Goal: Task Accomplishment & Management: Manage account settings

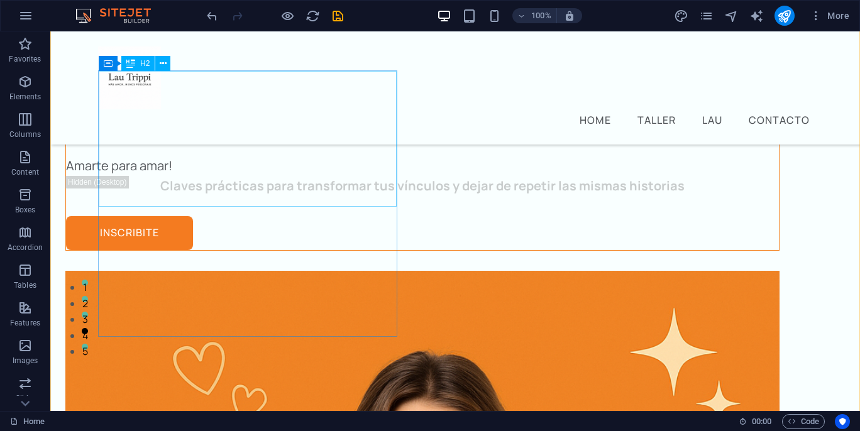
scroll to position [155, 0]
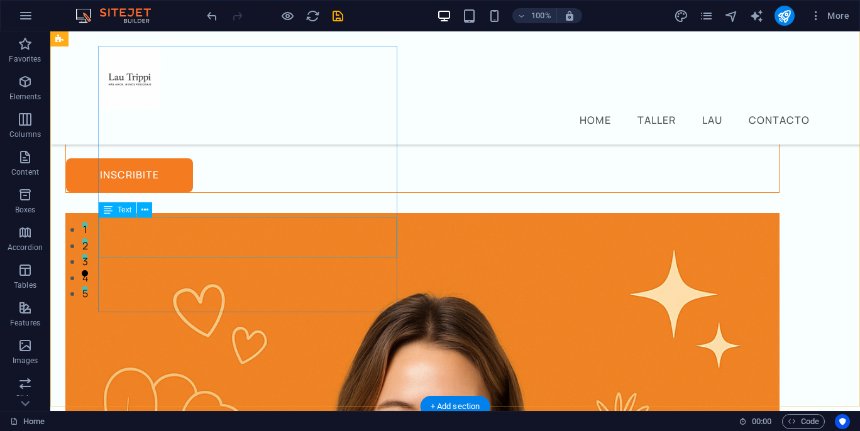
click at [305, 138] on div "Claves prácticas para transformar tus vínculos y dejar de repetir las mismas hi…" at bounding box center [422, 128] width 713 height 20
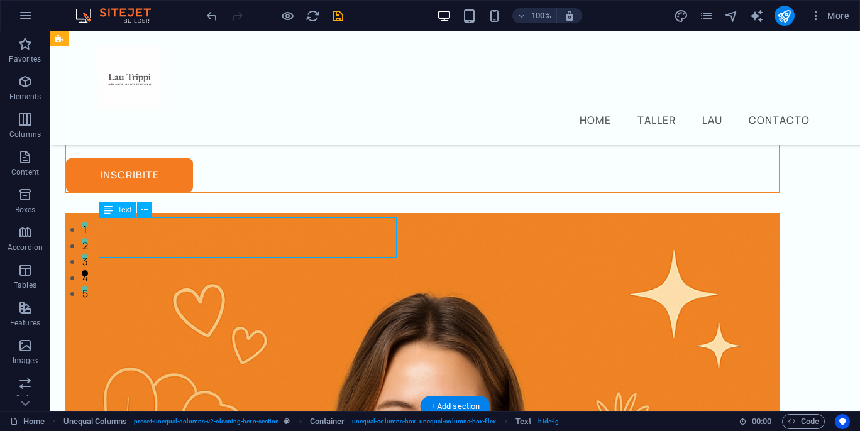
click at [305, 138] on div "Claves prácticas para transformar tus vínculos y dejar de repetir las mismas hi…" at bounding box center [422, 128] width 713 height 20
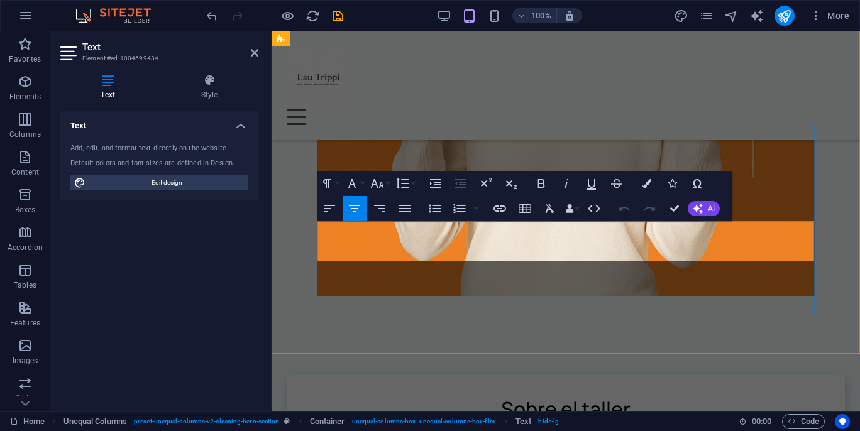
drag, startPoint x: 600, startPoint y: 251, endPoint x: 332, endPoint y: 234, distance: 268.8
click at [645, 185] on icon "button" at bounding box center [646, 183] width 9 height 9
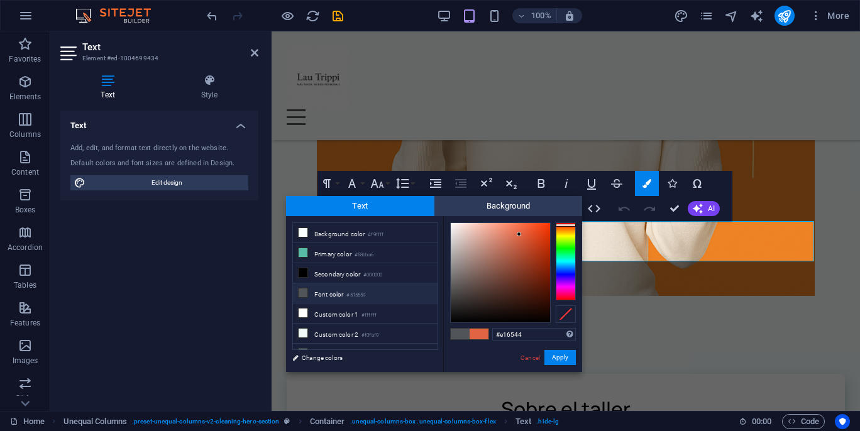
click at [456, 333] on span at bounding box center [460, 334] width 19 height 11
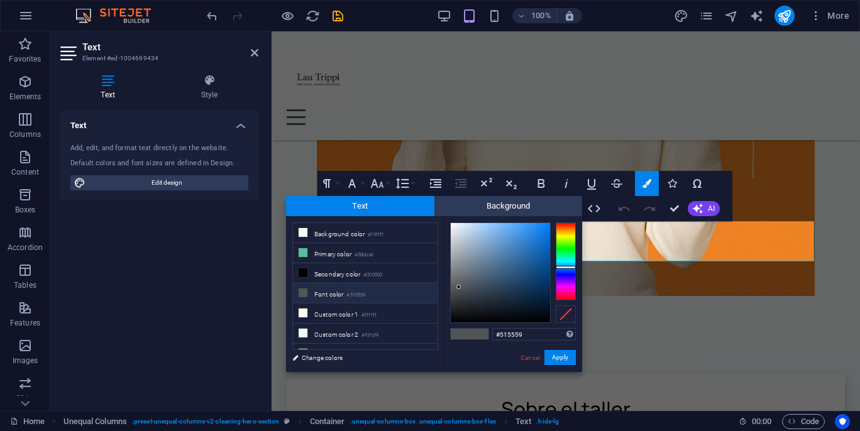
click at [302, 293] on icon at bounding box center [302, 292] width 9 height 9
drag, startPoint x: 458, startPoint y: 286, endPoint x: 547, endPoint y: 321, distance: 95.9
click at [547, 321] on div at bounding box center [547, 321] width 4 height 4
click at [302, 294] on icon at bounding box center [302, 292] width 9 height 9
click at [545, 319] on div at bounding box center [500, 272] width 99 height 99
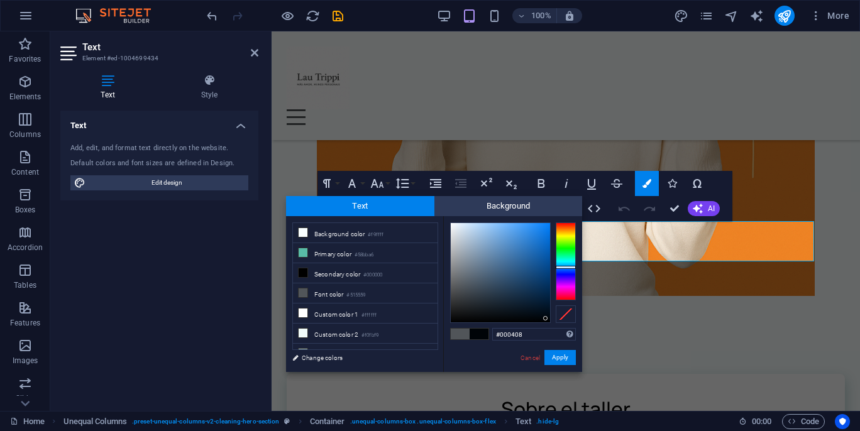
click at [458, 339] on span at bounding box center [460, 334] width 19 height 11
click at [544, 313] on div at bounding box center [500, 272] width 99 height 99
click at [481, 335] on span at bounding box center [478, 334] width 19 height 11
type input "#01060b"
click at [539, 317] on div at bounding box center [500, 272] width 99 height 99
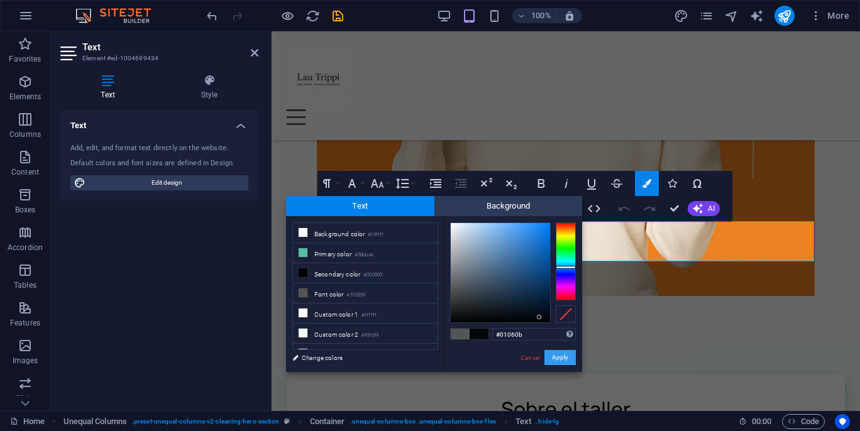
click at [567, 363] on button "Apply" at bounding box center [559, 357] width 31 height 15
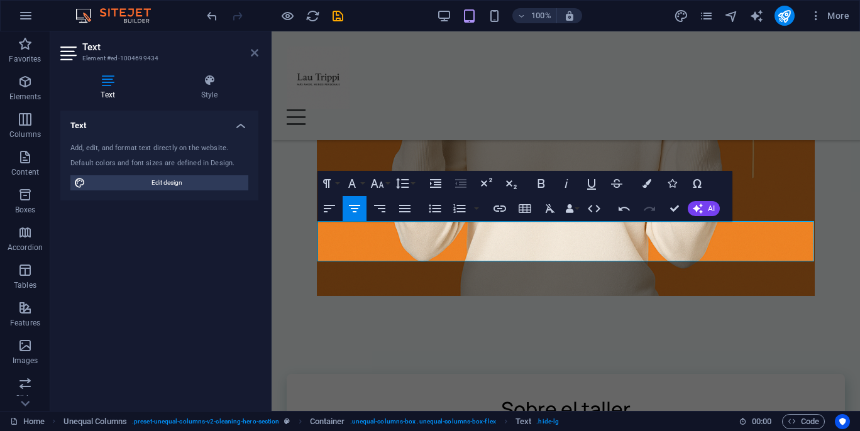
click at [255, 53] on icon at bounding box center [255, 53] width 8 height 10
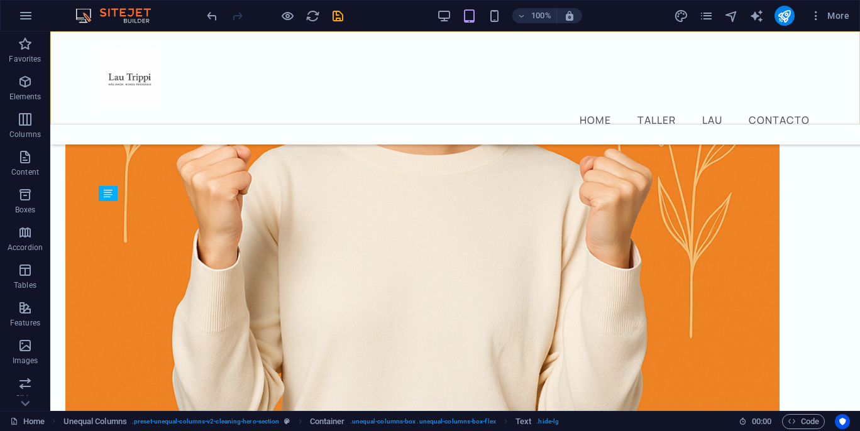
scroll to position [172, 0]
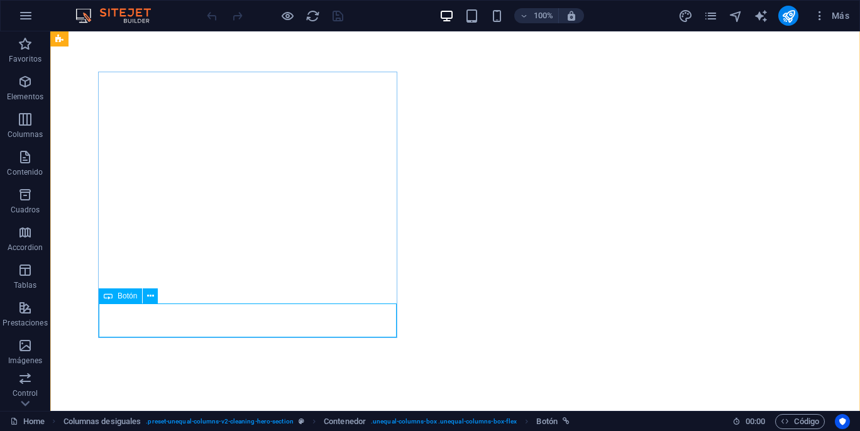
click at [130, 298] on span "Botón" at bounding box center [127, 296] width 19 height 8
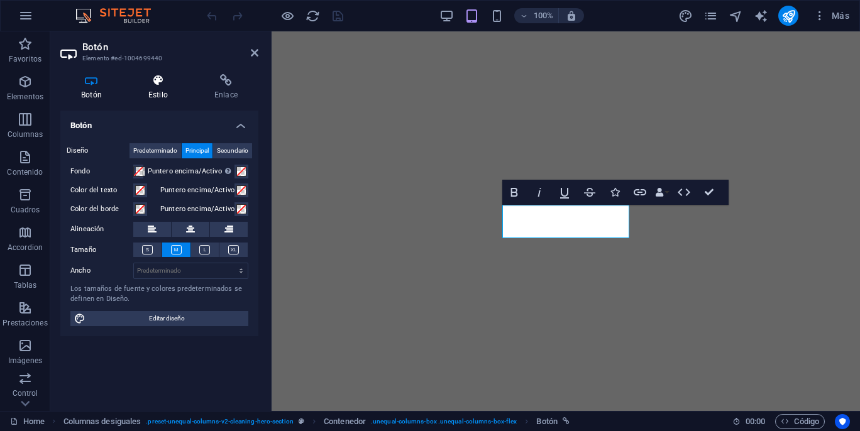
click at [155, 90] on h4 "Estilo" at bounding box center [161, 87] width 66 height 26
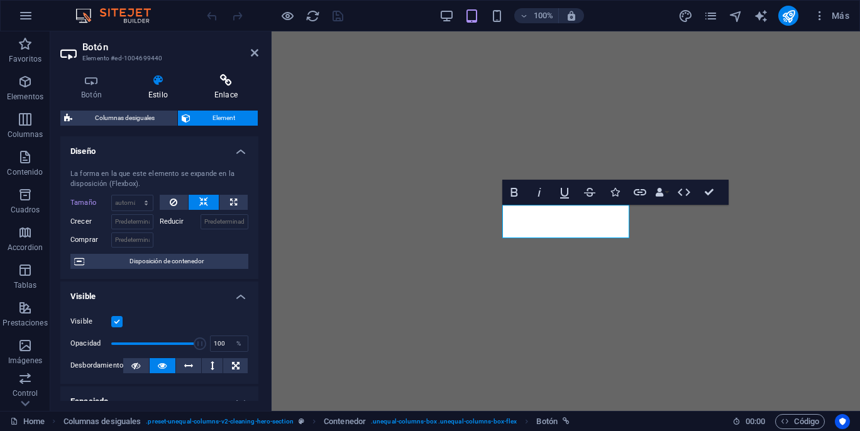
click at [218, 89] on h4 "Enlace" at bounding box center [226, 87] width 65 height 26
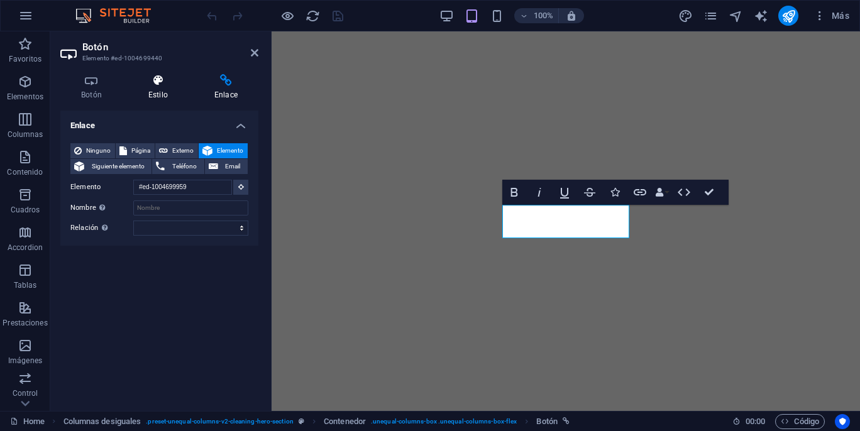
click at [161, 88] on h4 "Estilo" at bounding box center [161, 87] width 66 height 26
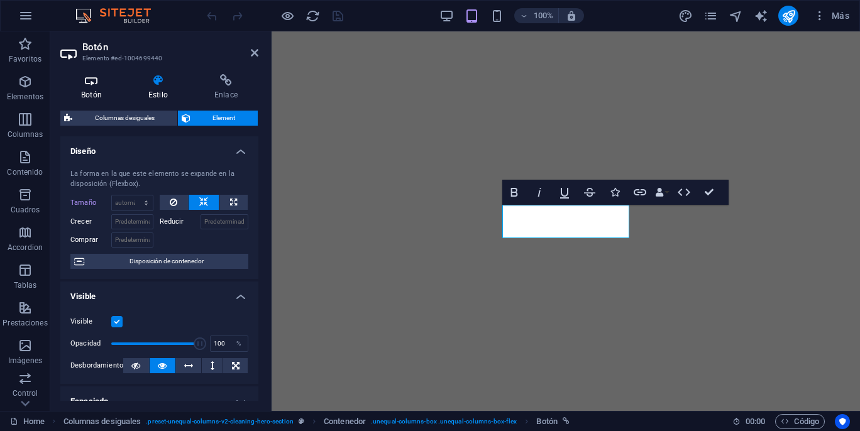
click at [96, 85] on icon at bounding box center [91, 80] width 62 height 13
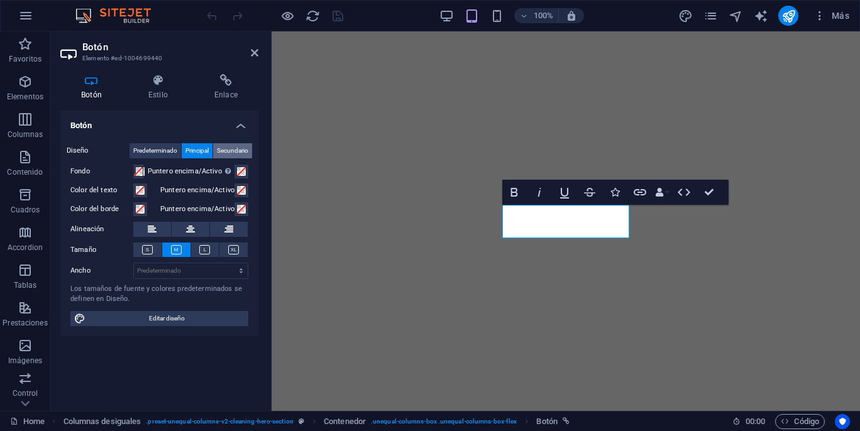
click at [224, 150] on span "Secundario" at bounding box center [232, 150] width 31 height 15
click at [192, 148] on span "Principal" at bounding box center [196, 150] width 23 height 15
click at [160, 148] on span "Predeterminado" at bounding box center [155, 150] width 44 height 15
click at [140, 192] on span at bounding box center [140, 190] width 10 height 10
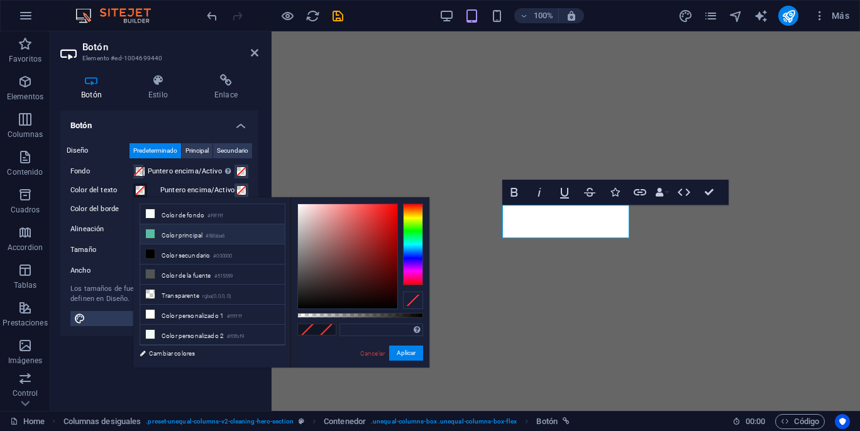
click at [153, 234] on icon at bounding box center [150, 233] width 9 height 9
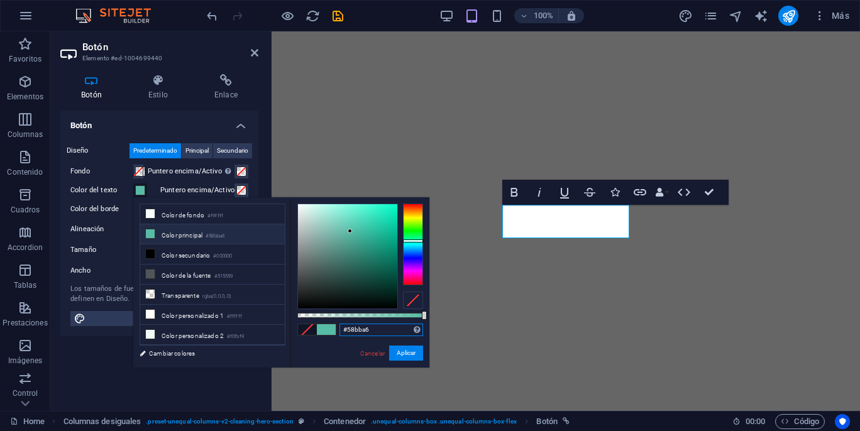
drag, startPoint x: 376, startPoint y: 331, endPoint x: 340, endPoint y: 329, distance: 36.5
click at [339, 329] on input "#58bba6" at bounding box center [381, 330] width 84 height 13
paste input "FF6900"
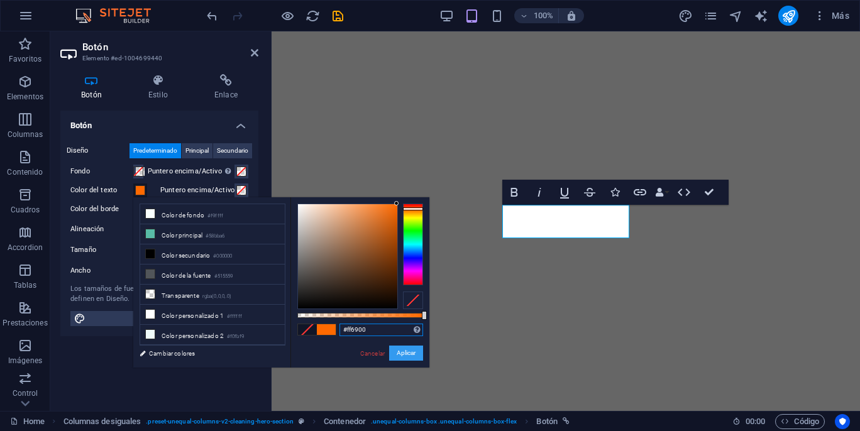
type input "#ff6900"
click at [404, 350] on button "Aplicar" at bounding box center [406, 353] width 34 height 15
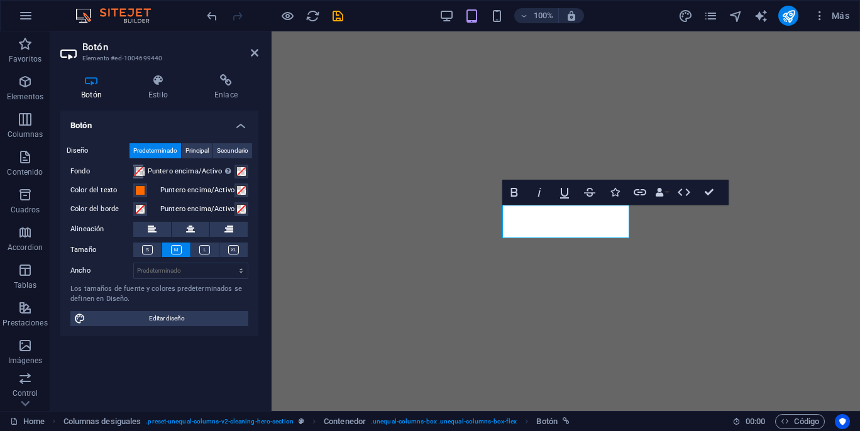
click at [142, 173] on span at bounding box center [138, 172] width 10 height 10
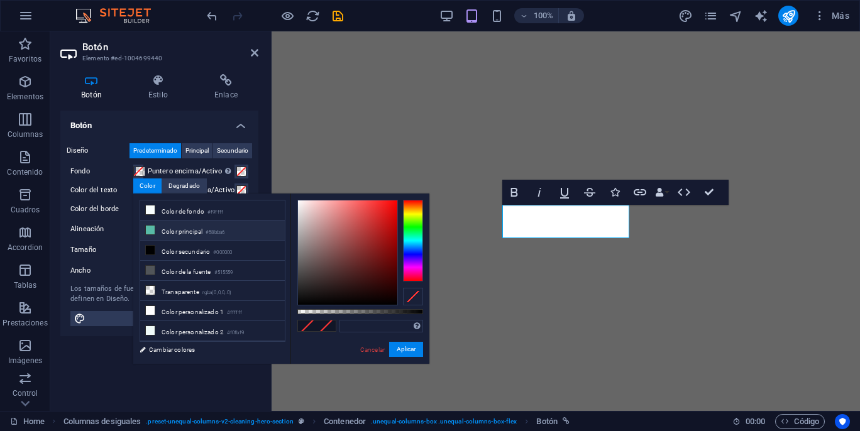
click at [151, 229] on icon at bounding box center [150, 230] width 9 height 9
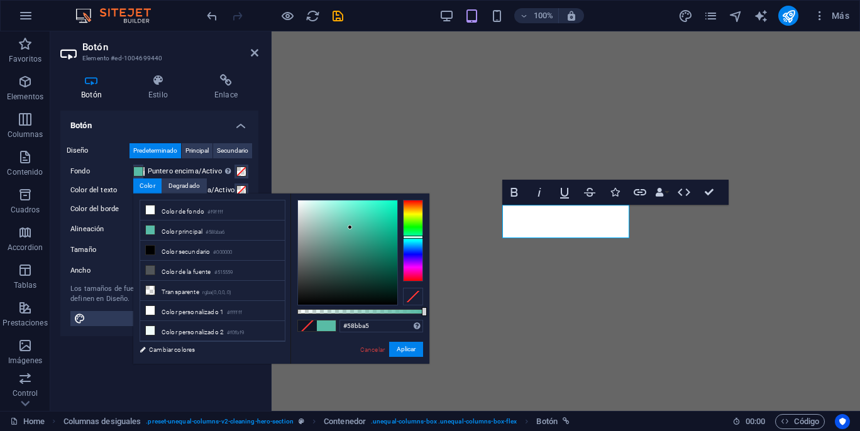
click at [415, 237] on div at bounding box center [413, 237] width 20 height 3
click at [299, 201] on div at bounding box center [347, 252] width 99 height 104
drag, startPoint x: 375, startPoint y: 326, endPoint x: 331, endPoint y: 329, distance: 44.1
click at [331, 329] on div "#f7fbfa Formatos soportados #0852ed rgb(8, 82, 237) rgba(8, 82, 237, 90%) hsv(2…" at bounding box center [359, 370] width 139 height 353
paste input "FF6900"
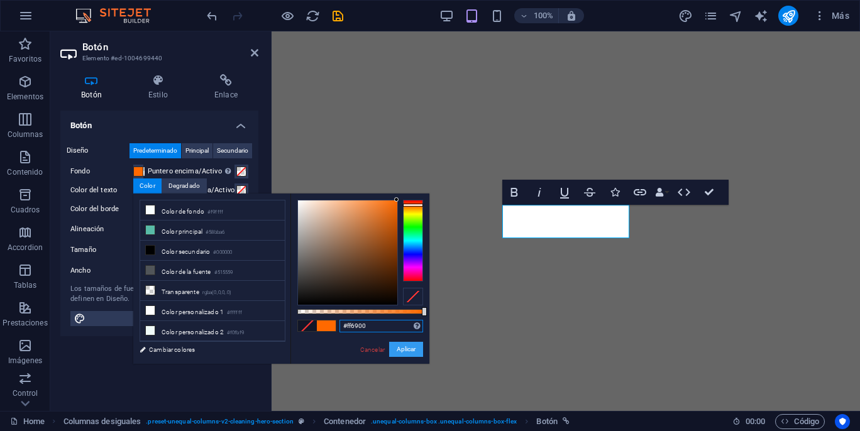
type input "#ff6900"
click at [402, 350] on button "Aplicar" at bounding box center [406, 349] width 34 height 15
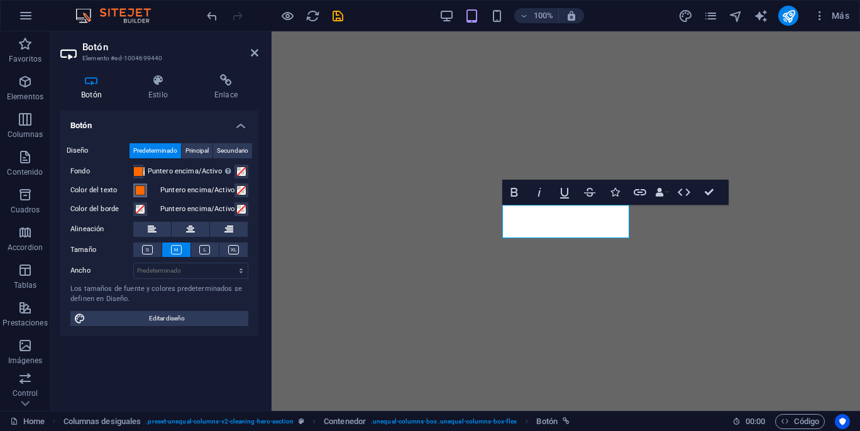
click at [142, 190] on span at bounding box center [140, 190] width 10 height 10
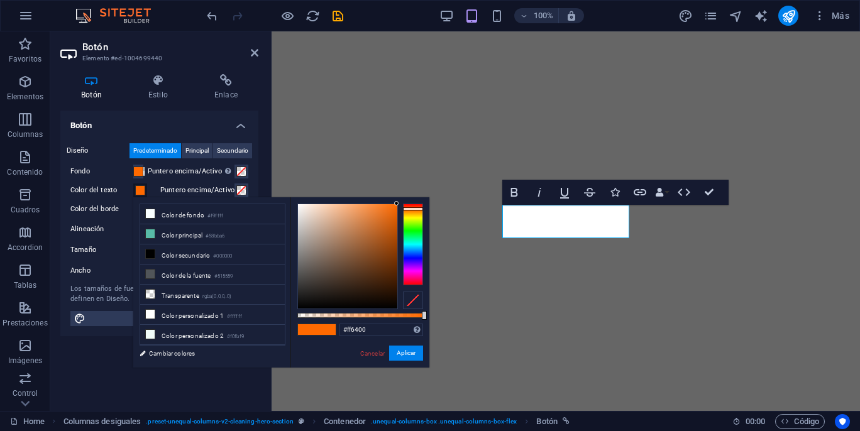
click at [417, 209] on div at bounding box center [413, 208] width 20 height 3
click at [415, 209] on div at bounding box center [413, 208] width 20 height 3
type input "#fefaf6"
click at [300, 204] on div at bounding box center [347, 256] width 99 height 104
click at [405, 350] on button "Aplicar" at bounding box center [406, 353] width 34 height 15
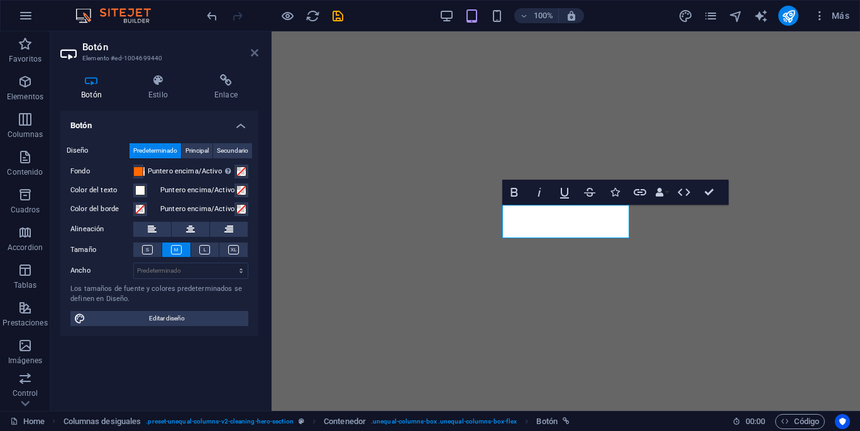
click at [253, 53] on icon at bounding box center [255, 53] width 8 height 10
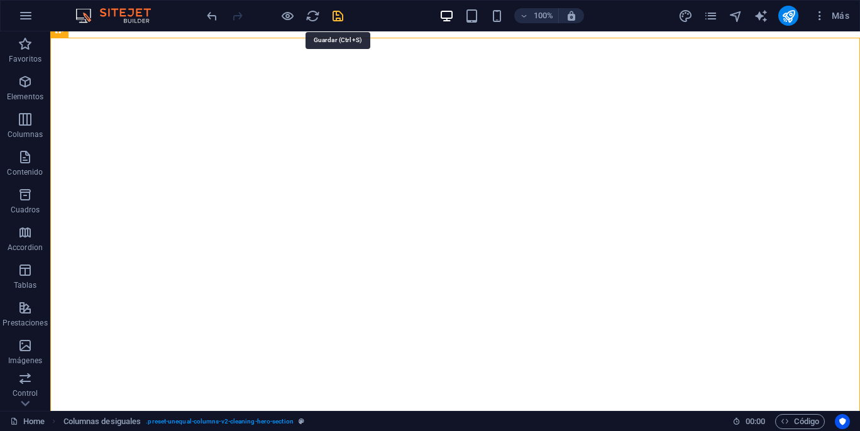
click at [337, 16] on icon "save" at bounding box center [338, 16] width 14 height 14
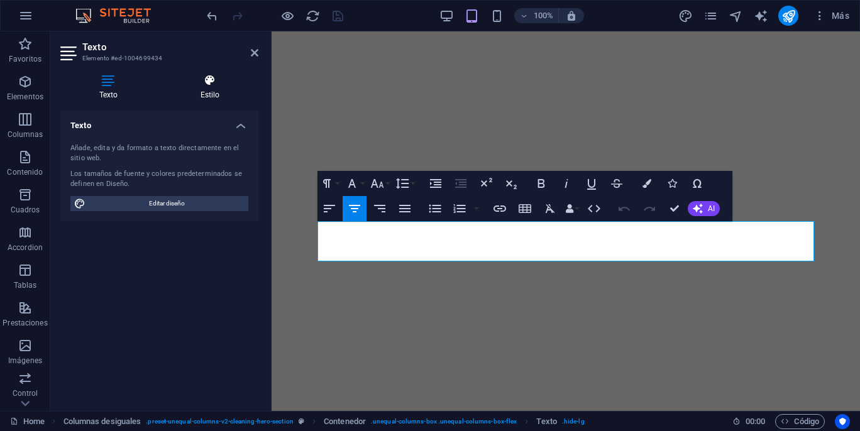
click at [207, 91] on h4 "Estilo" at bounding box center [209, 87] width 97 height 26
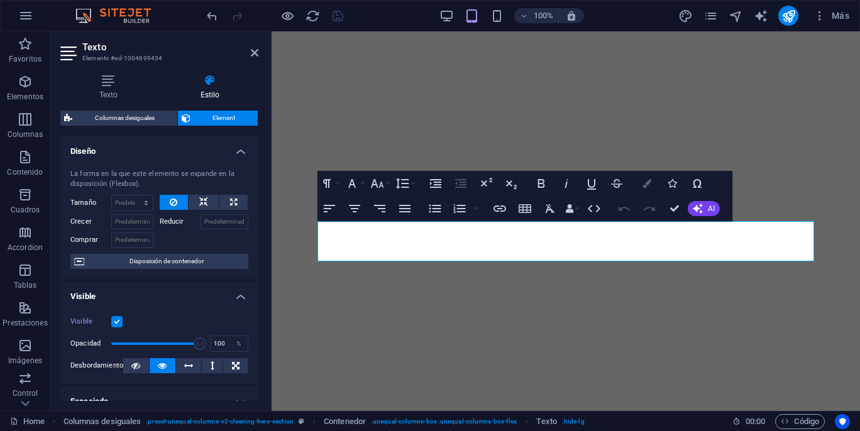
click at [640, 187] on button "Colors" at bounding box center [647, 183] width 24 height 25
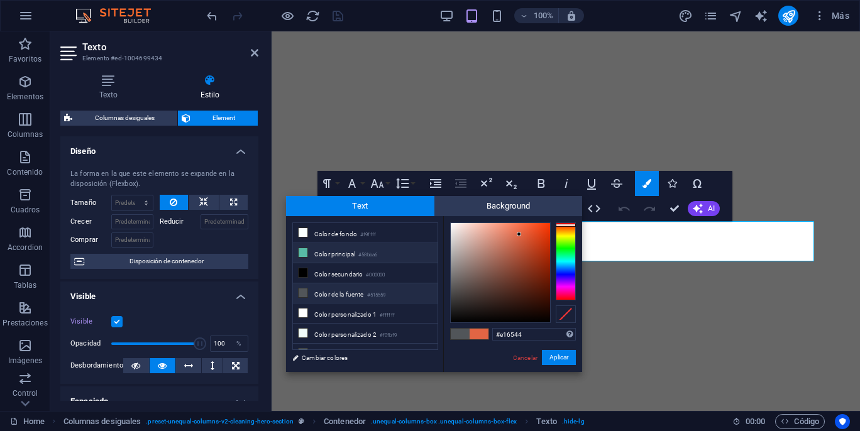
click at [305, 254] on icon at bounding box center [302, 252] width 9 height 9
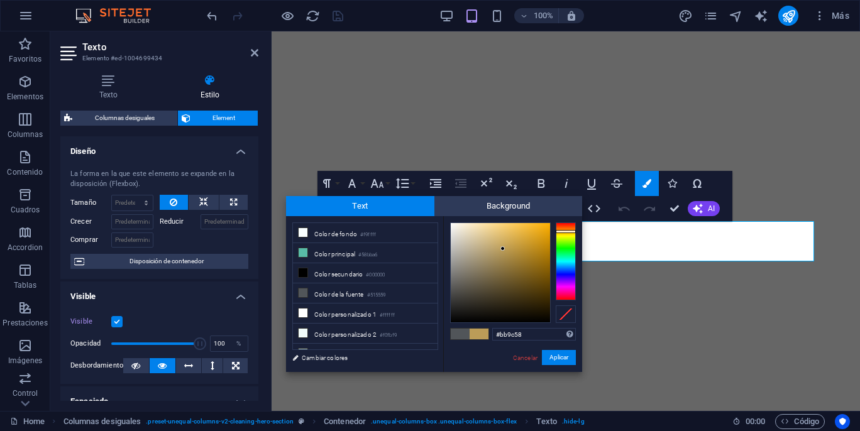
click at [567, 231] on div at bounding box center [565, 261] width 20 height 78
drag, startPoint x: 527, startPoint y: 336, endPoint x: 484, endPoint y: 336, distance: 42.7
click at [483, 336] on div "#bb9c58 Formatos soportados #0852ed rgb(8, 82, 237) rgba(8, 82, 237, 90%) hsv(2…" at bounding box center [512, 385] width 139 height 338
paste input "FF6900"
type input "#ff6900"
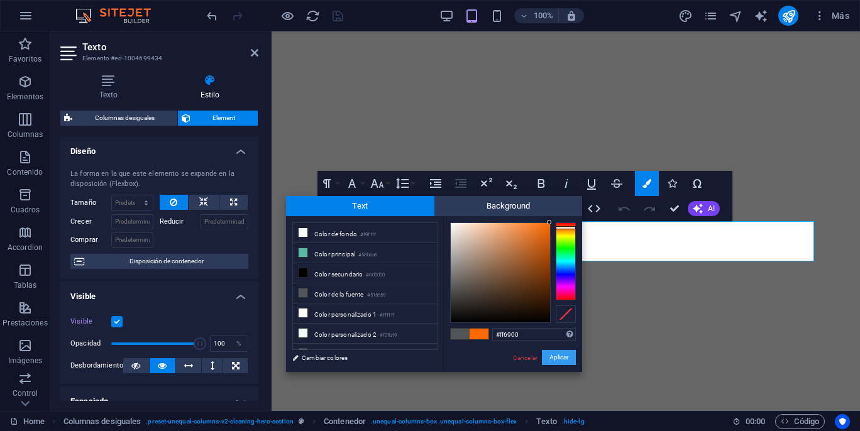
click at [561, 357] on button "Aplicar" at bounding box center [559, 357] width 34 height 15
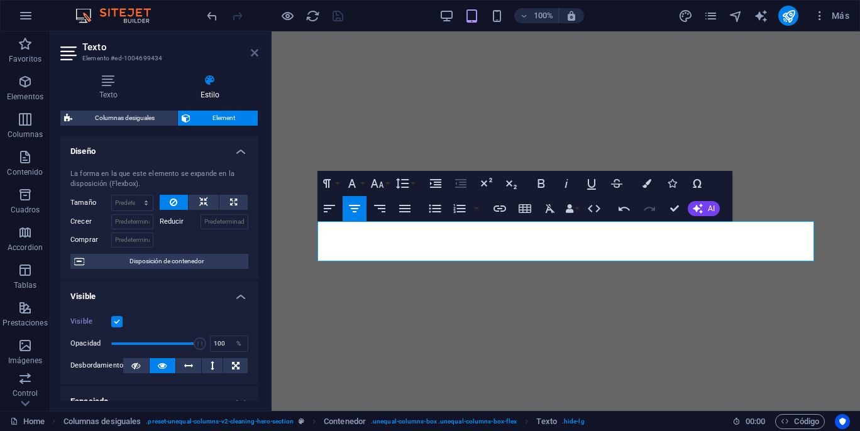
click at [256, 55] on icon at bounding box center [255, 53] width 8 height 10
click at [650, 187] on icon "button" at bounding box center [646, 183] width 9 height 9
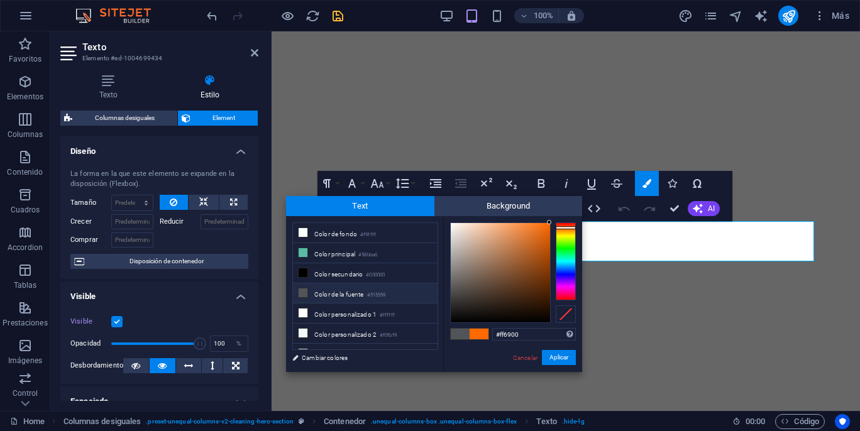
click at [304, 292] on icon at bounding box center [302, 292] width 9 height 9
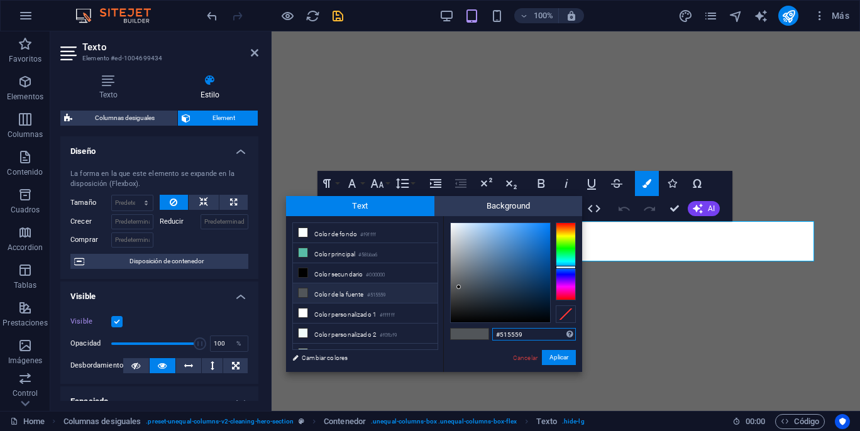
drag, startPoint x: 530, startPoint y: 331, endPoint x: 491, endPoint y: 331, distance: 39.0
click at [491, 331] on div "#515559 Formatos soportados #0852ed rgb(8, 82, 237) rgba(8, 82, 237, 90%) hsv(2…" at bounding box center [512, 385] width 139 height 338
paste input "FF6900"
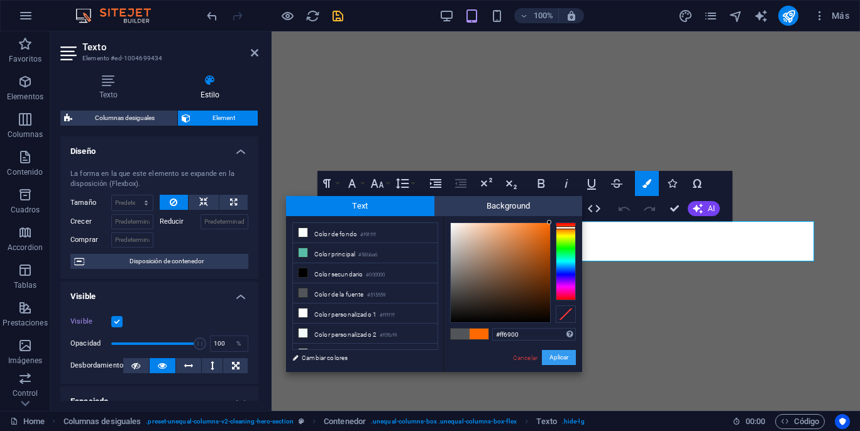
click at [563, 358] on button "Aplicar" at bounding box center [559, 357] width 34 height 15
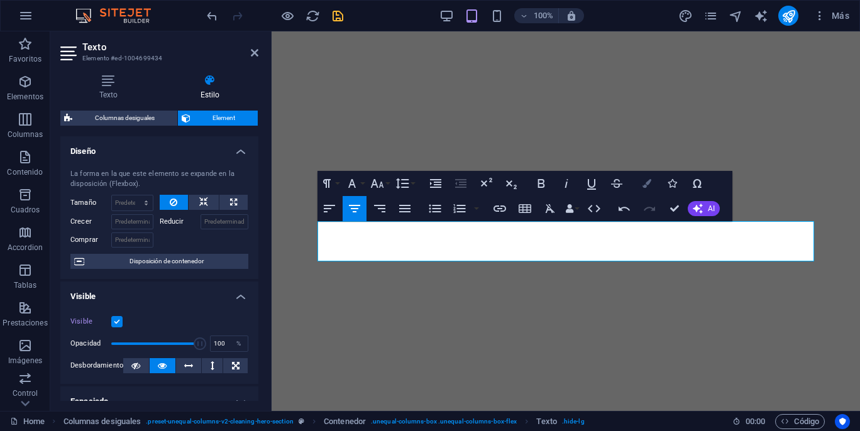
click at [643, 187] on icon "button" at bounding box center [646, 183] width 9 height 9
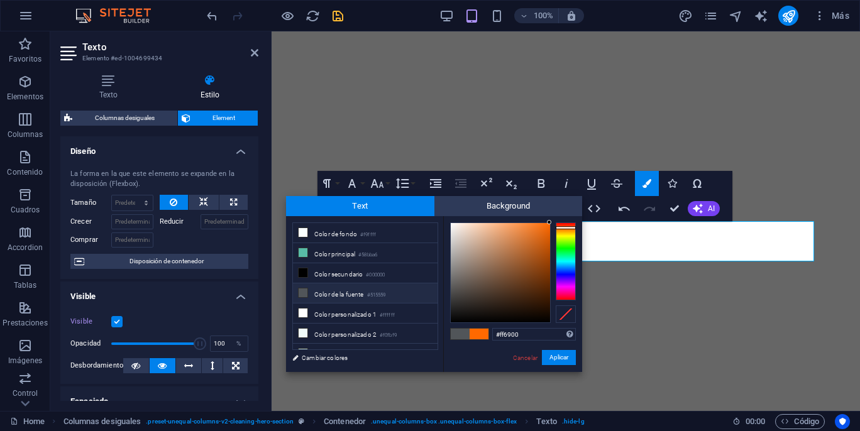
click at [302, 292] on icon at bounding box center [302, 292] width 9 height 9
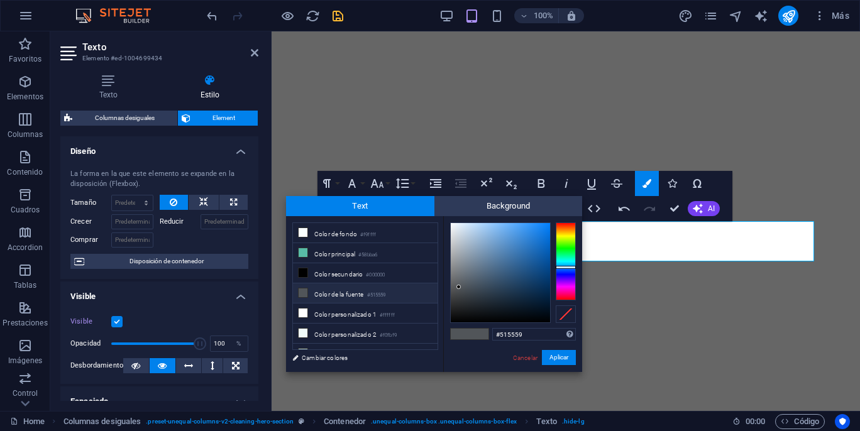
click at [456, 334] on span at bounding box center [460, 334] width 19 height 11
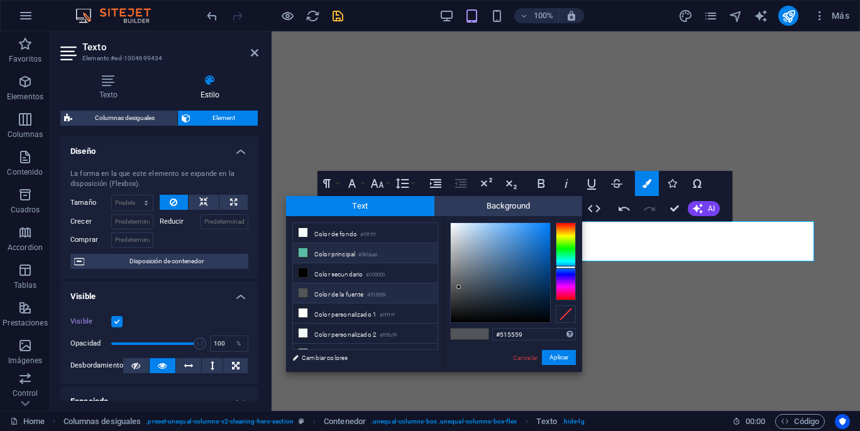
click at [301, 254] on icon at bounding box center [302, 252] width 9 height 9
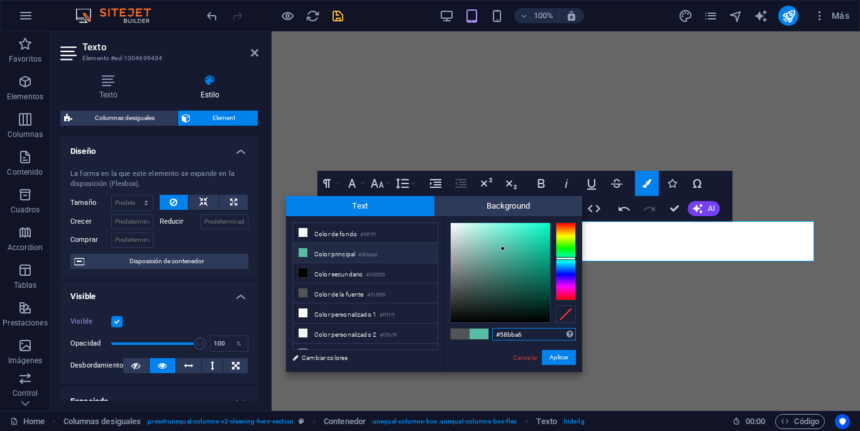
drag, startPoint x: 525, startPoint y: 334, endPoint x: 487, endPoint y: 334, distance: 38.3
click at [487, 335] on div "#58bba6 Formatos soportados #0852ed rgb(8, 82, 237) rgba(8, 82, 237, 90%) hsv(2…" at bounding box center [512, 385] width 139 height 338
paste input "FF6900"
type input "#ff6900"
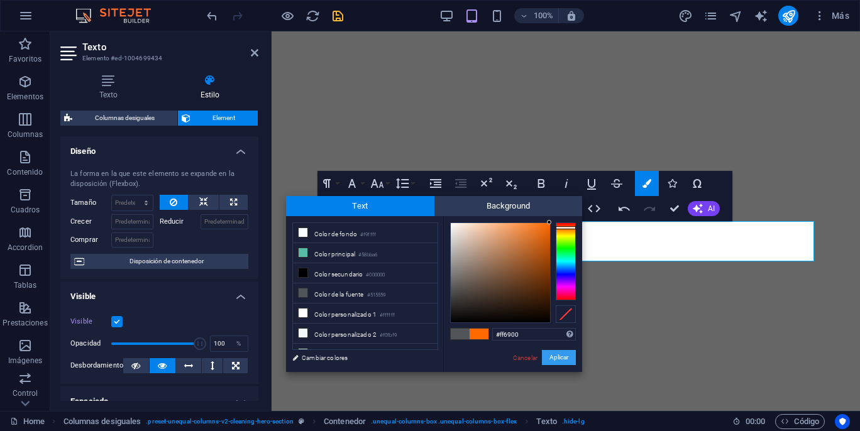
click at [561, 354] on button "Aplicar" at bounding box center [559, 357] width 34 height 15
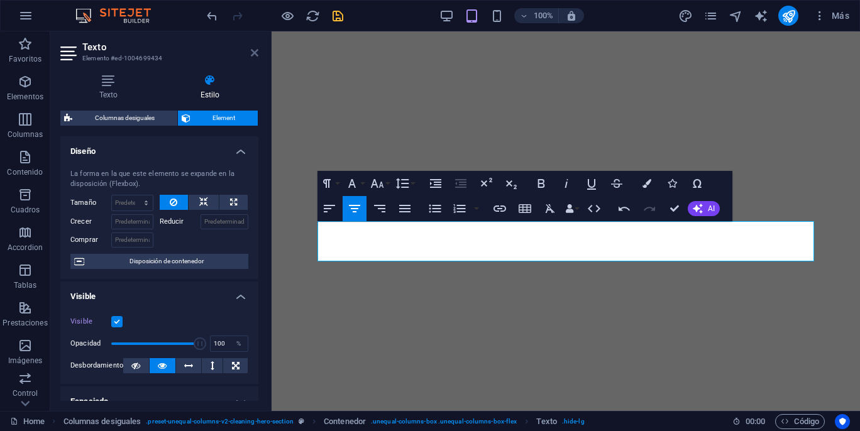
click at [253, 58] on link at bounding box center [255, 53] width 8 height 11
click at [647, 189] on button "Colors" at bounding box center [647, 183] width 24 height 25
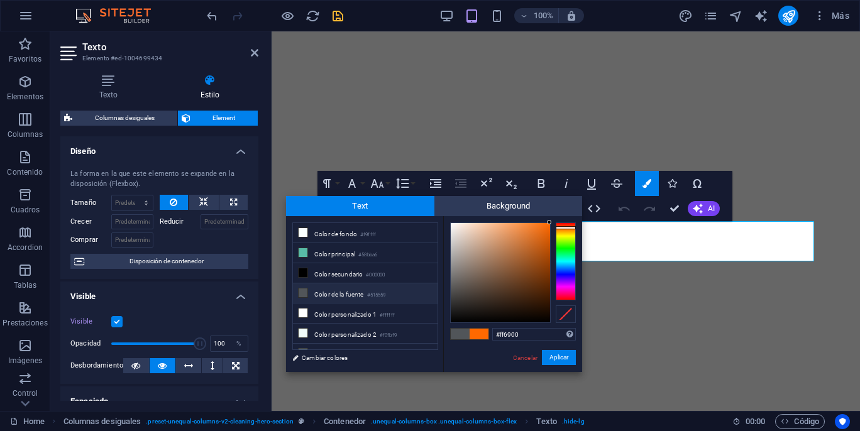
click at [302, 292] on icon at bounding box center [302, 292] width 9 height 9
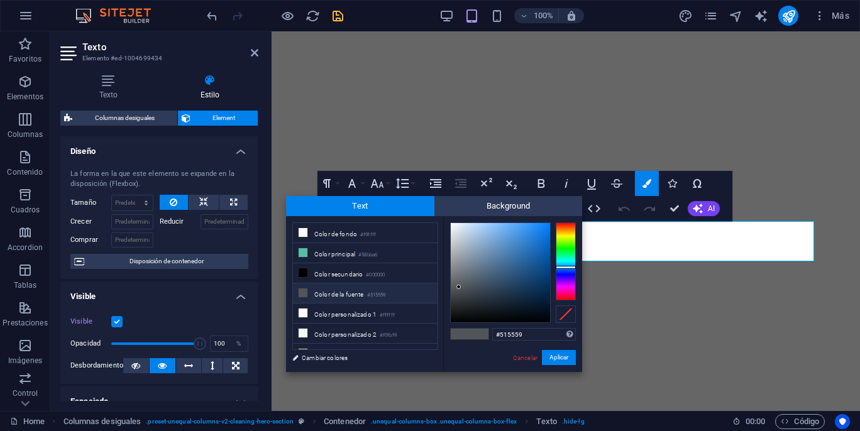
click at [454, 334] on span at bounding box center [460, 334] width 19 height 11
drag, startPoint x: 459, startPoint y: 287, endPoint x: 487, endPoint y: 276, distance: 30.0
click at [461, 284] on div at bounding box center [458, 286] width 4 height 4
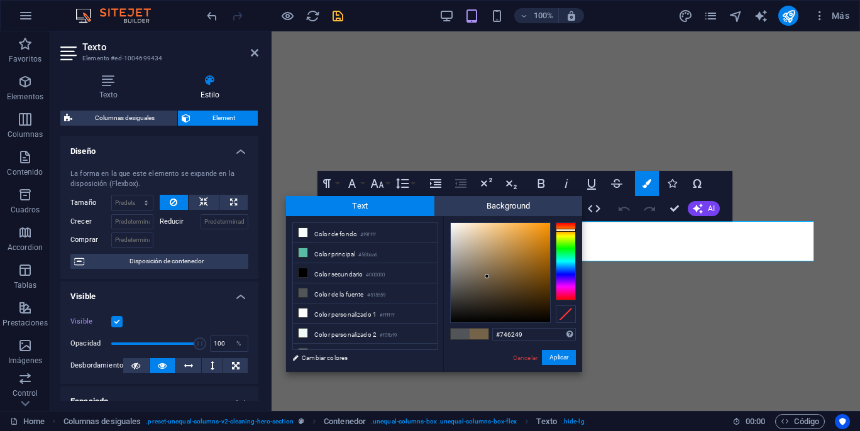
click at [571, 230] on div at bounding box center [565, 261] width 20 height 78
drag, startPoint x: 530, startPoint y: 336, endPoint x: 499, endPoint y: 336, distance: 31.4
click at [499, 336] on input "#746249" at bounding box center [534, 334] width 84 height 13
paste input "#FF6900"
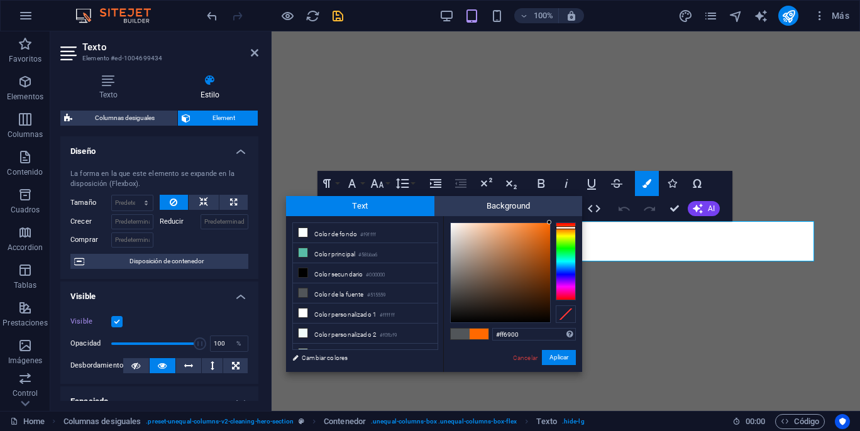
drag, startPoint x: 483, startPoint y: 332, endPoint x: 451, endPoint y: 331, distance: 32.7
click at [551, 359] on button "Aplicar" at bounding box center [559, 357] width 34 height 15
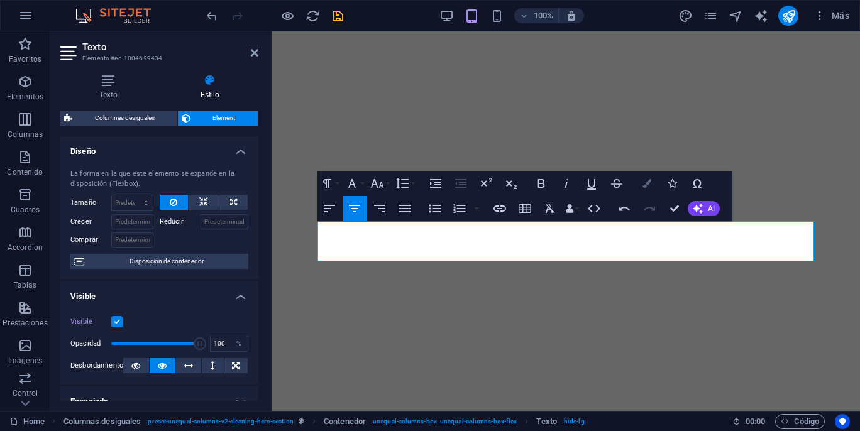
click at [643, 186] on icon "button" at bounding box center [646, 183] width 9 height 9
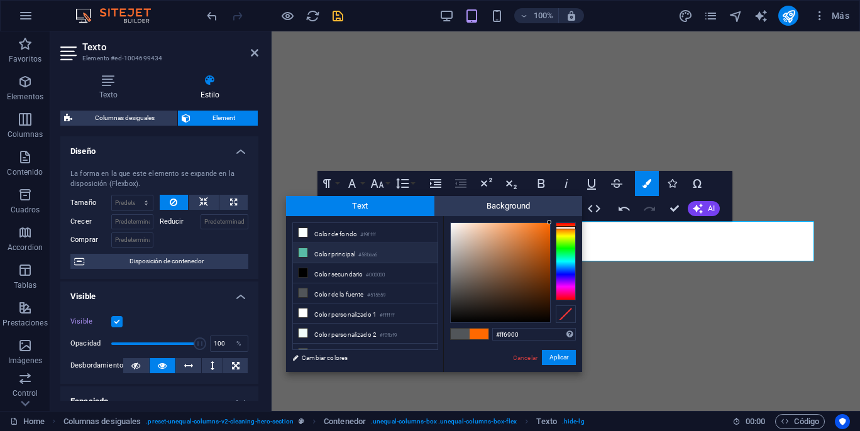
click at [300, 252] on icon at bounding box center [302, 252] width 9 height 9
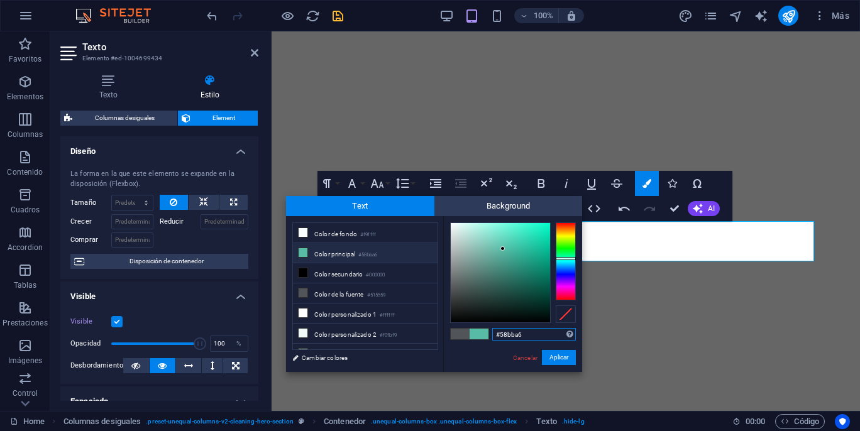
drag, startPoint x: 527, startPoint y: 334, endPoint x: 493, endPoint y: 334, distance: 34.6
click at [493, 334] on input "#58bba6" at bounding box center [534, 334] width 84 height 13
paste input "FF6900"
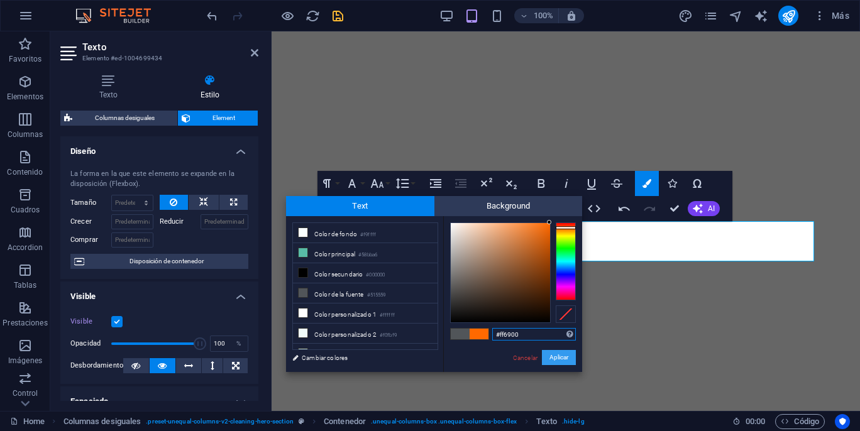
type input "#ff6900"
click at [559, 361] on button "Aplicar" at bounding box center [559, 357] width 34 height 15
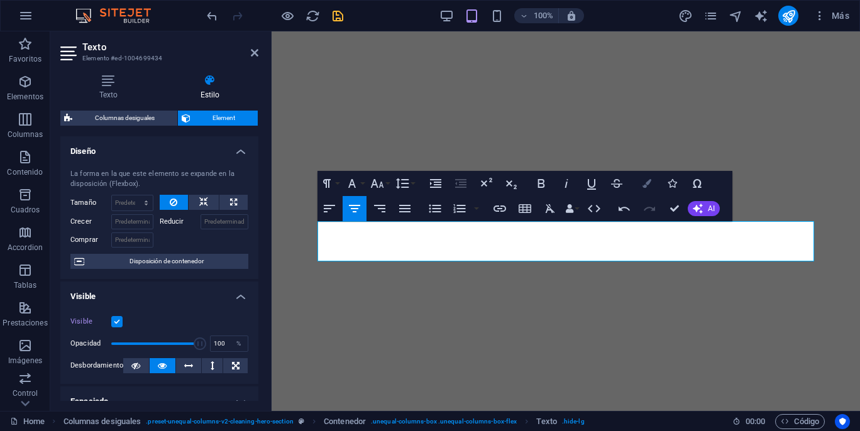
click at [642, 180] on icon "button" at bounding box center [646, 183] width 9 height 9
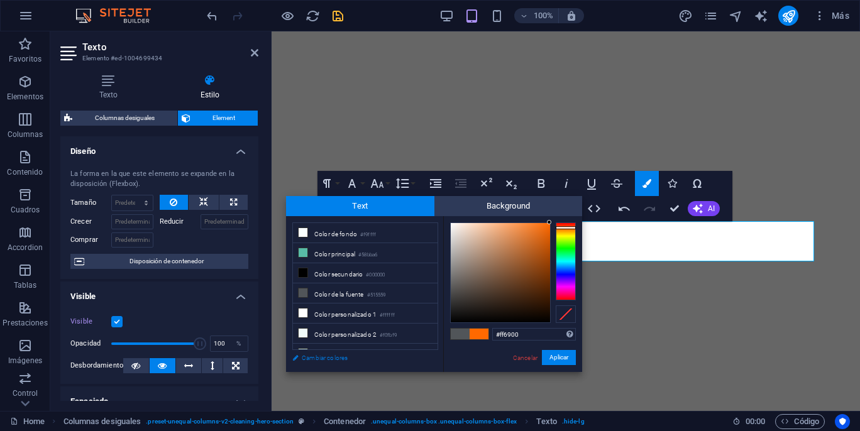
click at [329, 356] on link "Cambiar colores" at bounding box center [359, 358] width 146 height 16
select select "px"
select select "400"
select select "px"
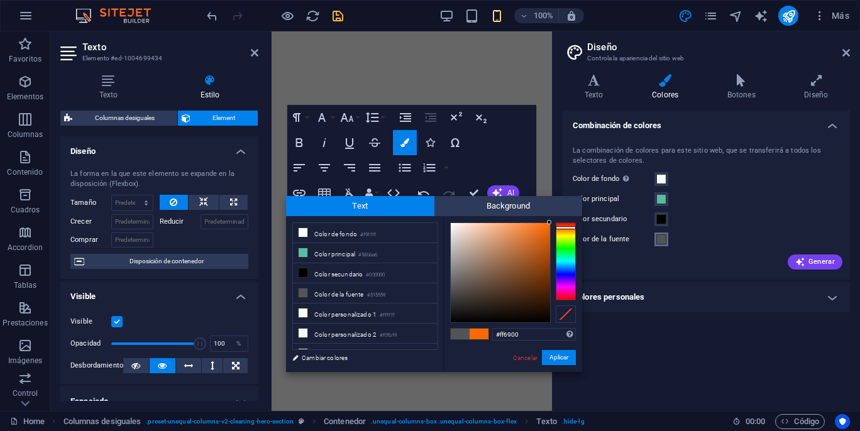
click at [660, 239] on span at bounding box center [661, 239] width 10 height 10
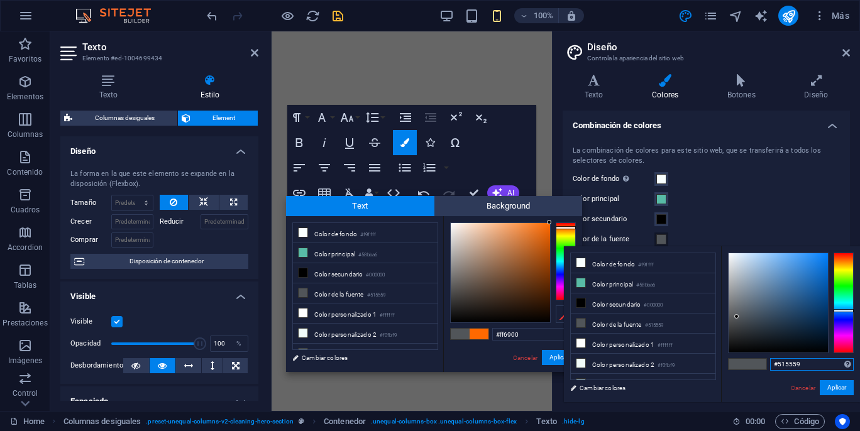
drag, startPoint x: 806, startPoint y: 363, endPoint x: 770, endPoint y: 364, distance: 36.5
click at [770, 364] on input "#515559" at bounding box center [812, 364] width 84 height 13
paste input "FF6900"
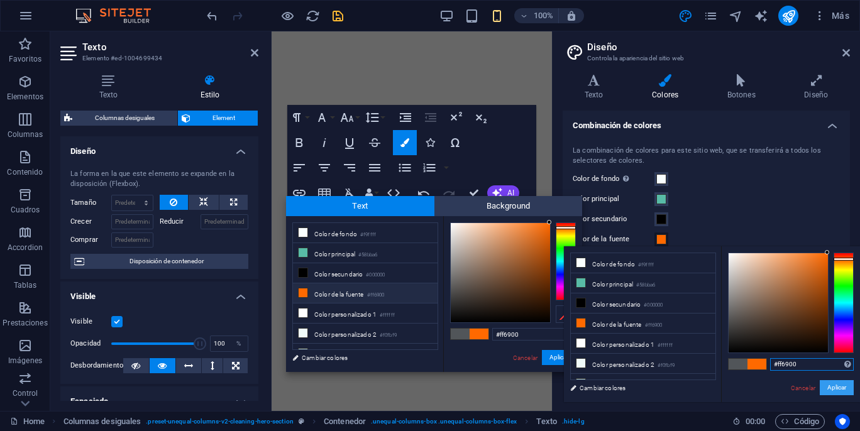
type input "#ff6900"
click at [837, 387] on button "Aplicar" at bounding box center [836, 387] width 34 height 15
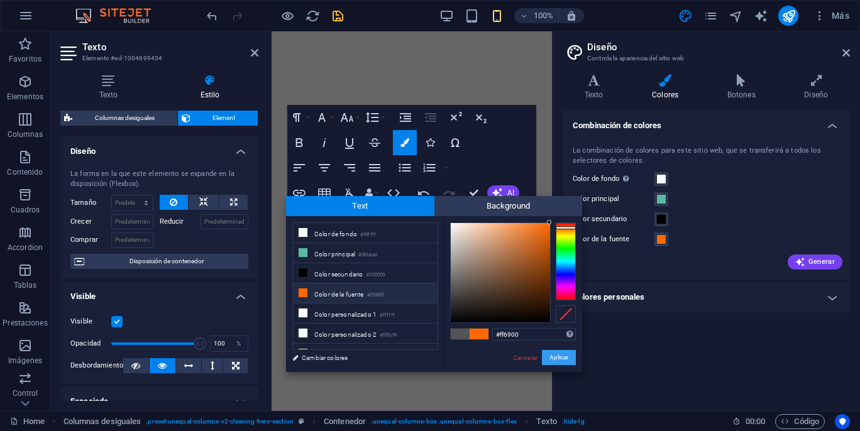
click at [554, 358] on button "Aplicar" at bounding box center [559, 357] width 34 height 15
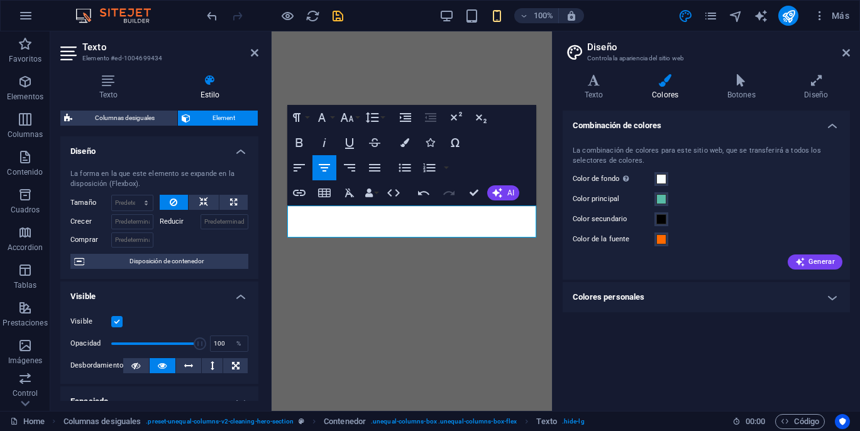
click at [251, 61] on header "Texto Elemento #ed-1004699434" at bounding box center [159, 47] width 198 height 33
click at [253, 55] on icon at bounding box center [255, 53] width 8 height 10
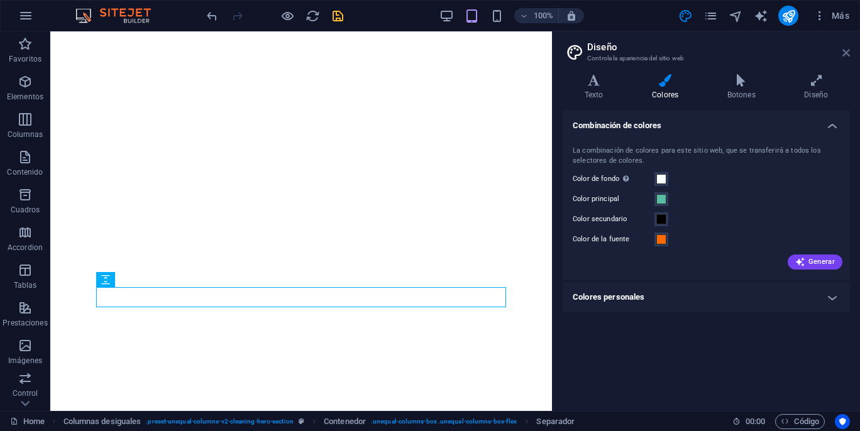
click at [845, 54] on icon at bounding box center [846, 53] width 8 height 10
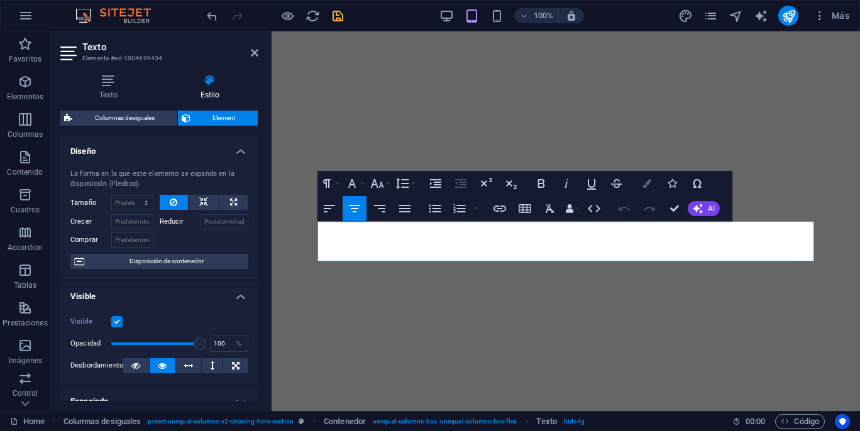
click at [646, 180] on icon "button" at bounding box center [646, 183] width 9 height 9
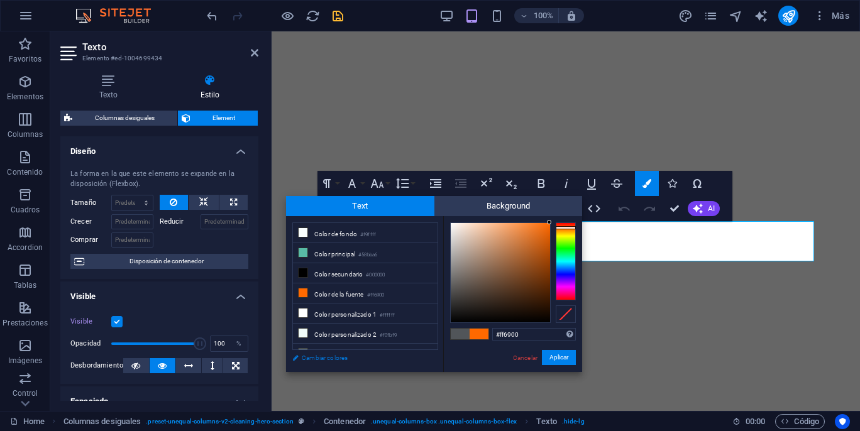
click at [320, 359] on link "Cambiar colores" at bounding box center [359, 358] width 146 height 16
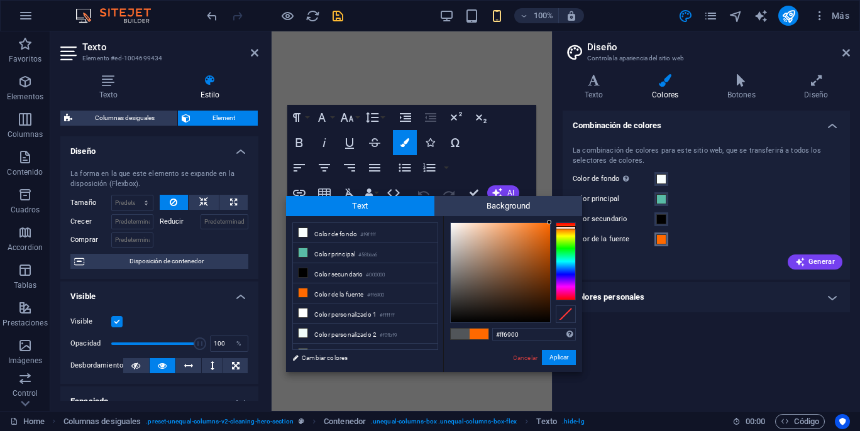
click at [664, 241] on span at bounding box center [661, 239] width 10 height 10
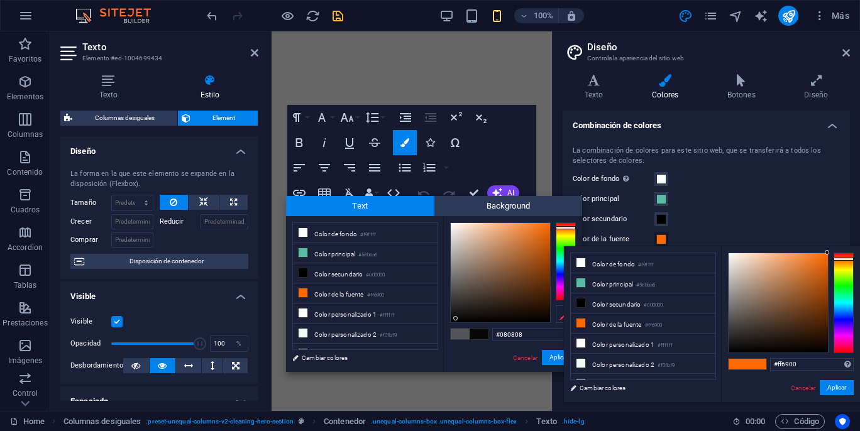
click at [456, 319] on div at bounding box center [500, 272] width 99 height 99
click at [547, 319] on div at bounding box center [500, 272] width 99 height 99
click at [540, 320] on div at bounding box center [500, 272] width 99 height 99
type input "#060606"
click at [456, 319] on div at bounding box center [500, 272] width 99 height 99
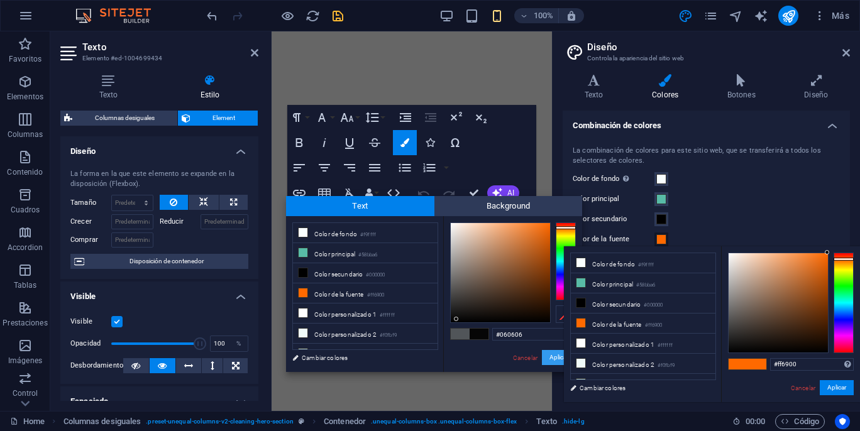
click at [550, 354] on button "Aplicar" at bounding box center [559, 357] width 34 height 15
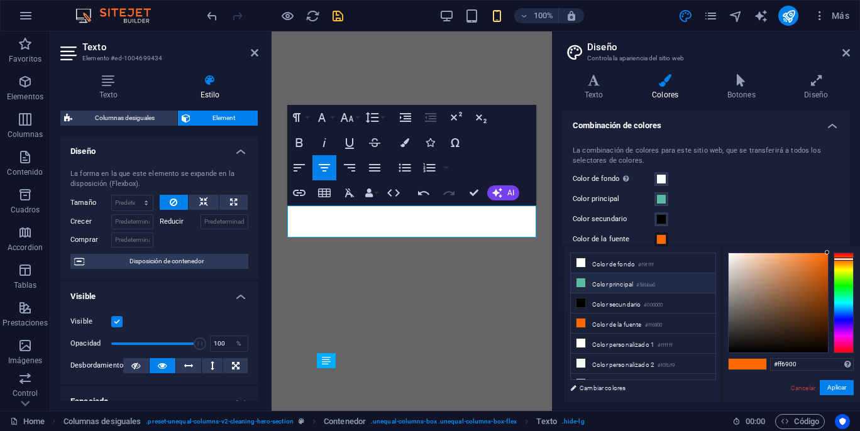
click at [627, 285] on li "Color principal #58bba6" at bounding box center [643, 283] width 145 height 20
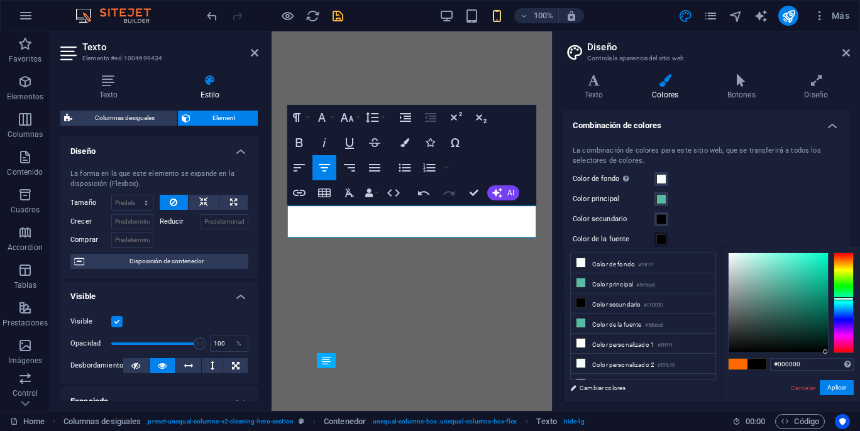
type input "#000101"
drag, startPoint x: 779, startPoint y: 278, endPoint x: 823, endPoint y: 351, distance: 84.8
click at [824, 351] on div at bounding box center [825, 351] width 4 height 4
click at [831, 390] on button "Aplicar" at bounding box center [836, 387] width 34 height 15
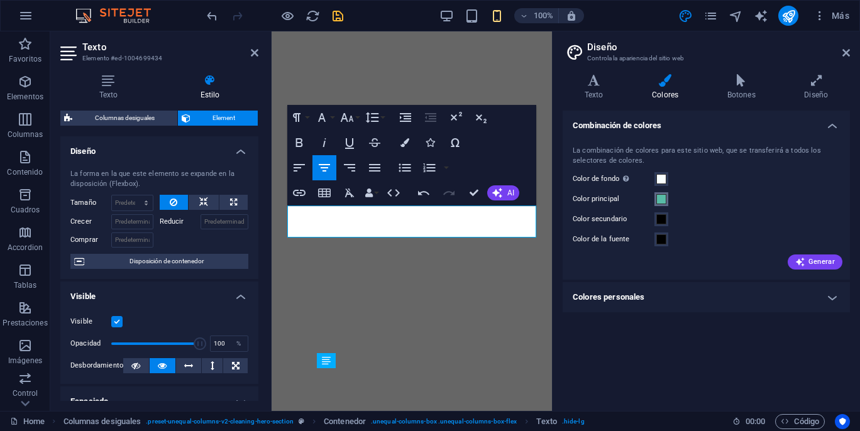
click at [662, 201] on span at bounding box center [661, 199] width 10 height 10
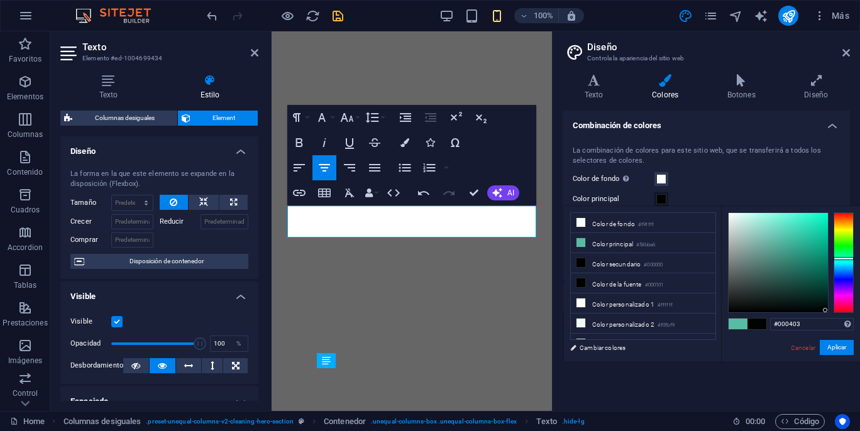
drag, startPoint x: 779, startPoint y: 237, endPoint x: 823, endPoint y: 307, distance: 83.3
click at [823, 308] on div at bounding box center [825, 310] width 4 height 4
type input "#000b08"
click at [833, 351] on button "Aplicar" at bounding box center [836, 347] width 34 height 15
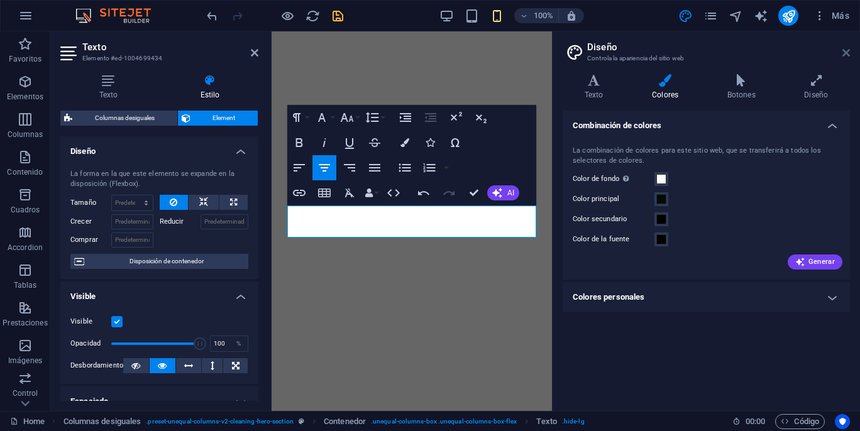
click at [842, 54] on icon at bounding box center [846, 53] width 8 height 10
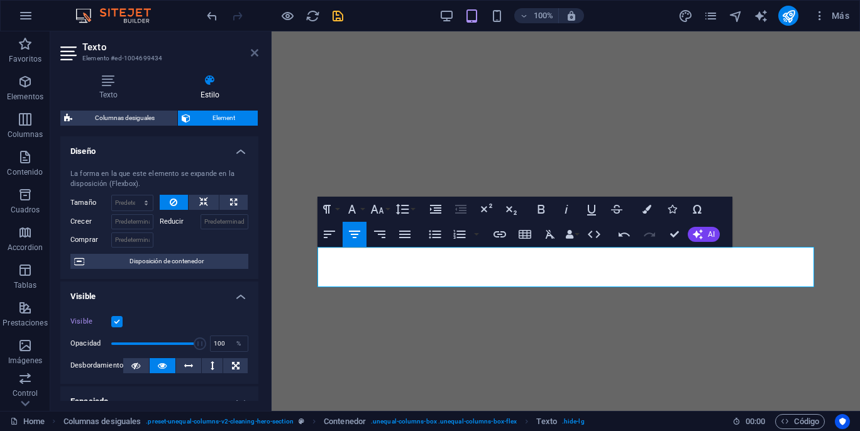
click at [254, 50] on icon at bounding box center [255, 53] width 8 height 10
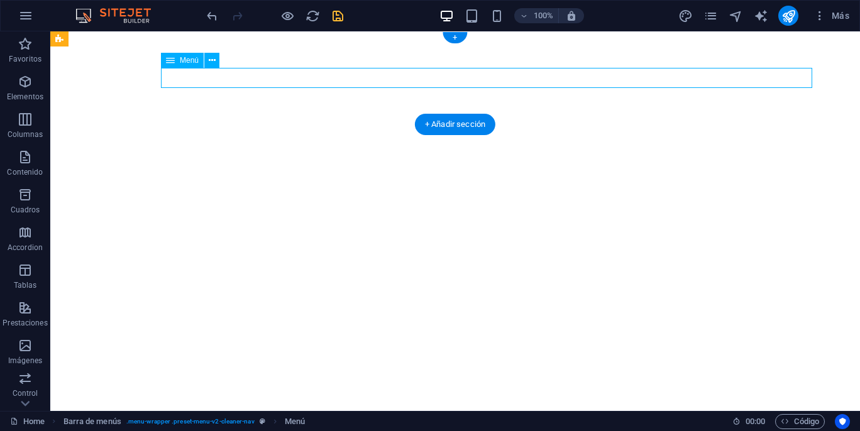
select select
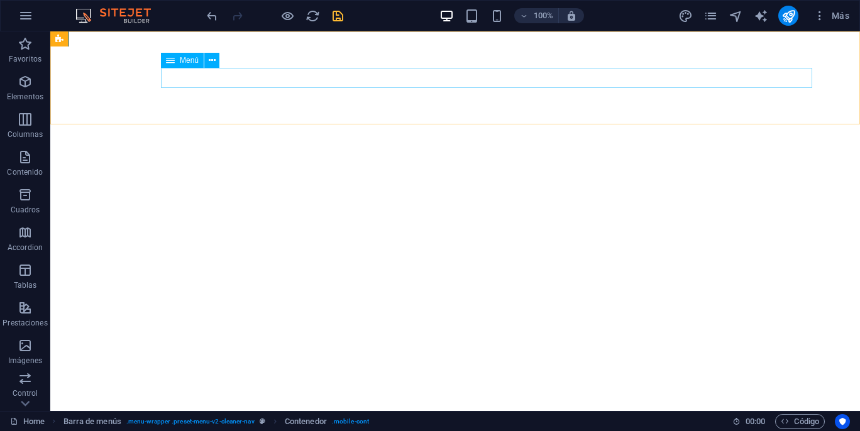
click at [191, 63] on span "Menú" at bounding box center [189, 61] width 19 height 8
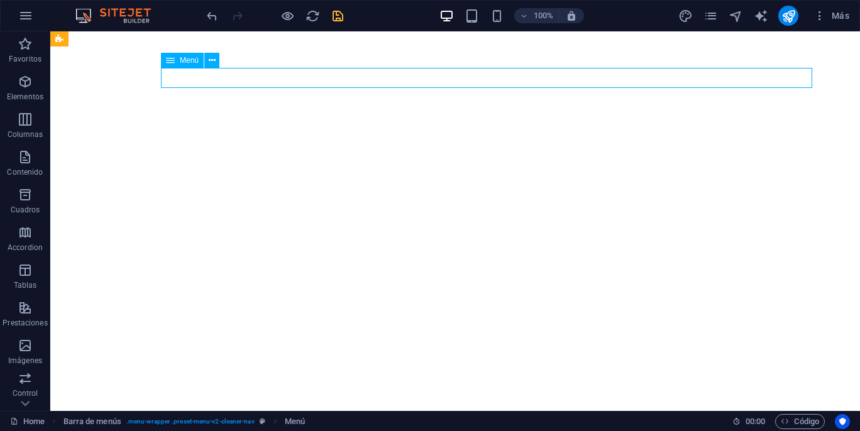
click at [189, 59] on span "Menú" at bounding box center [189, 61] width 19 height 8
click at [189, 63] on span "Menú" at bounding box center [189, 61] width 19 height 8
select select
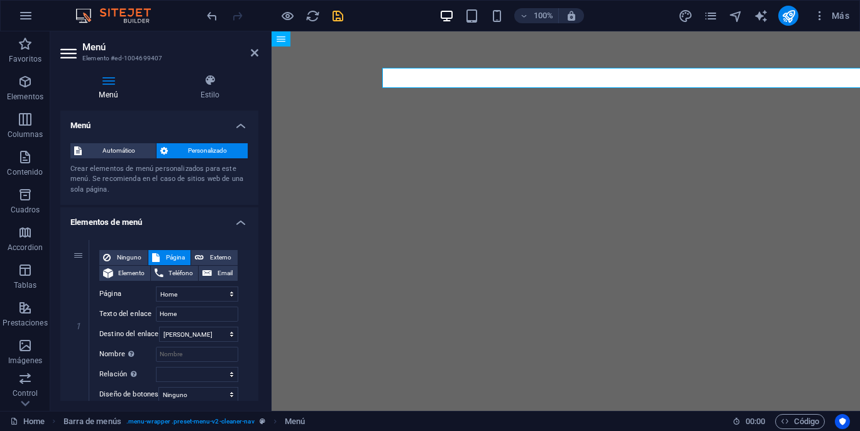
click at [189, 63] on h3 "Elemento #ed-1004699407" at bounding box center [157, 58] width 151 height 11
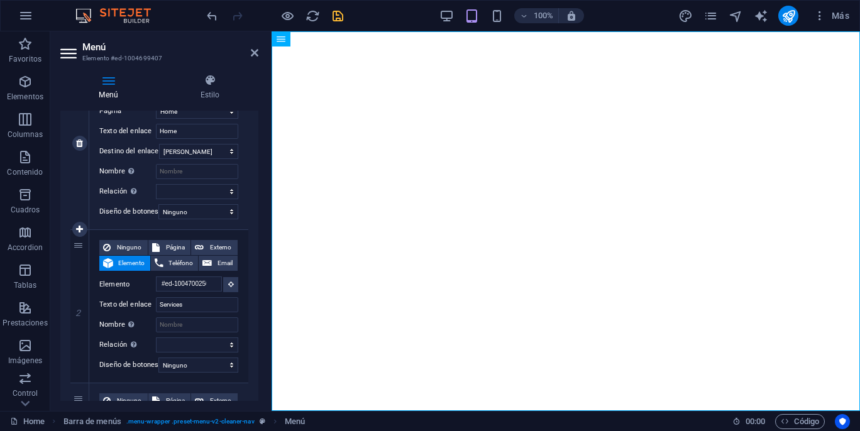
scroll to position [190, 0]
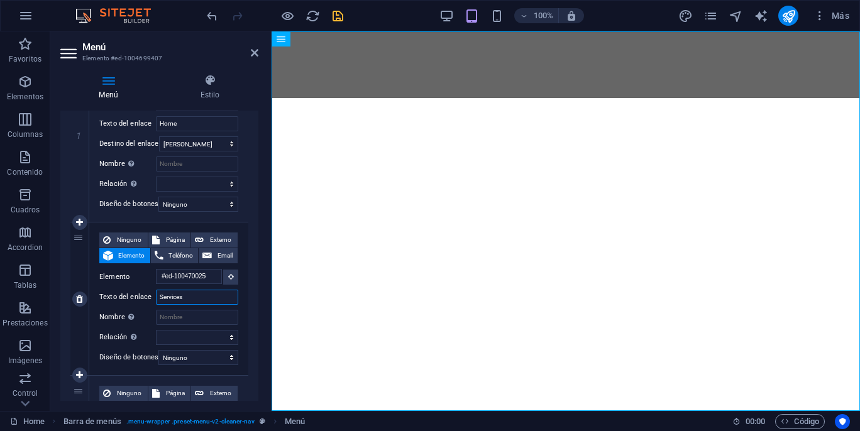
drag, startPoint x: 194, startPoint y: 298, endPoint x: 138, endPoint y: 298, distance: 55.9
click at [138, 298] on div "Texto del enlace Services" at bounding box center [168, 297] width 139 height 15
type input "T"
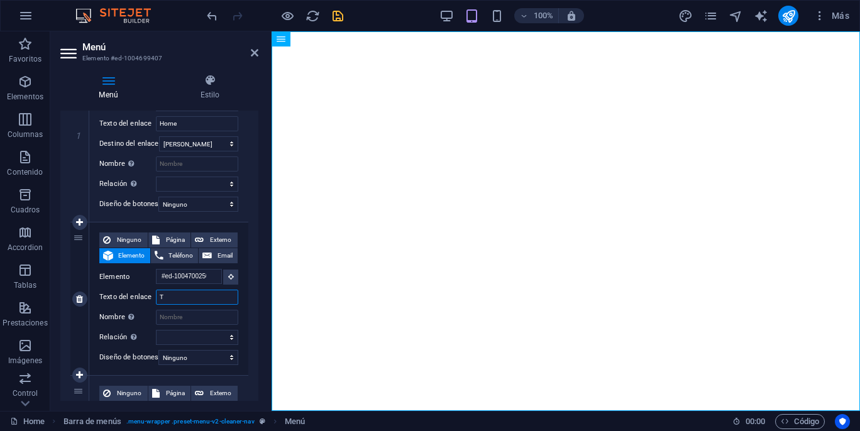
select select
type input "Taller"
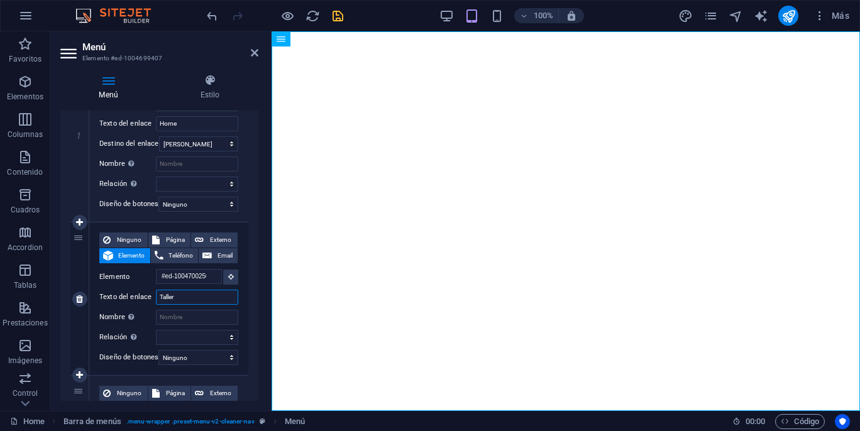
select select
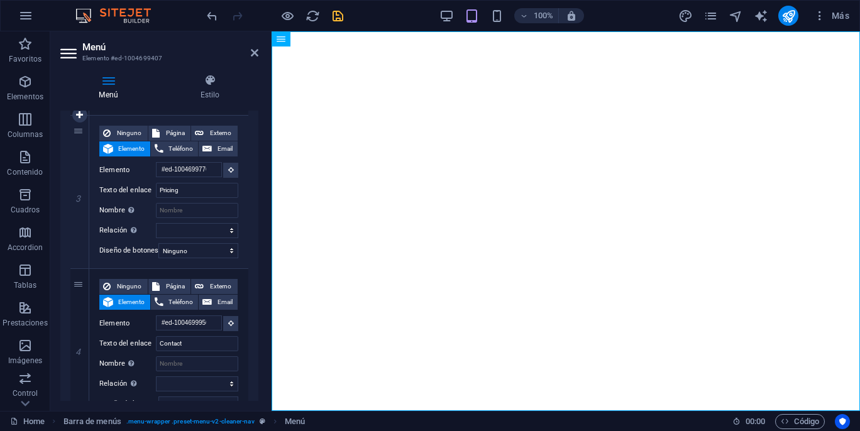
scroll to position [455, 0]
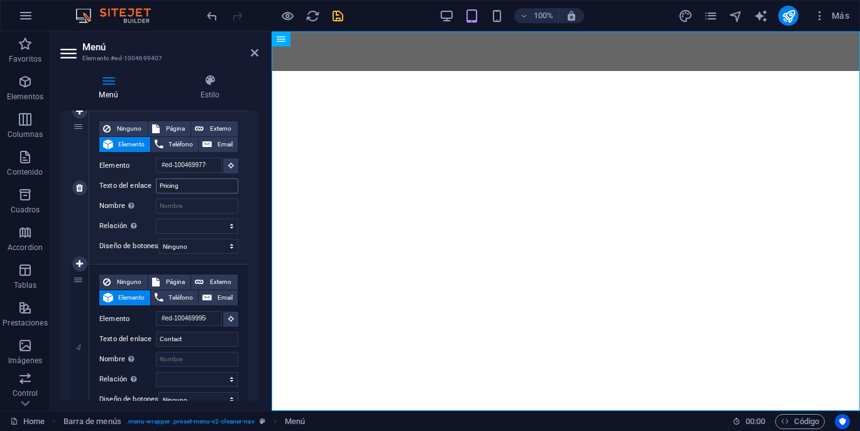
type input "Taller"
drag, startPoint x: 190, startPoint y: 186, endPoint x: 155, endPoint y: 187, distance: 35.8
click at [155, 187] on div "Texto del enlace Pricing" at bounding box center [168, 185] width 139 height 15
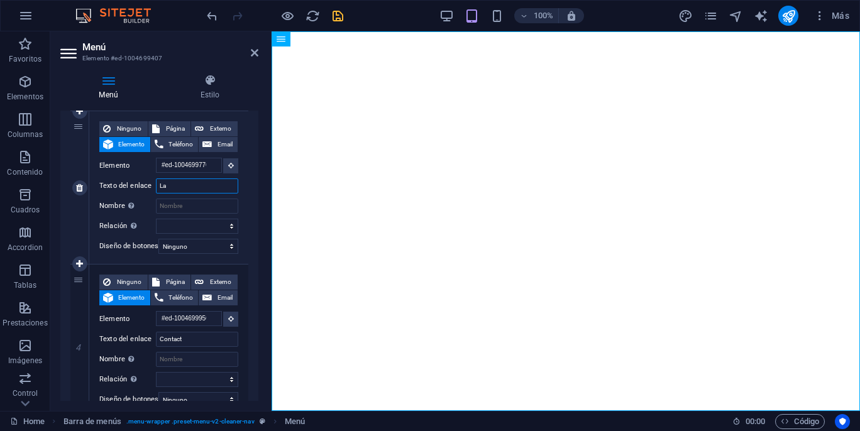
type input "Lau"
select select
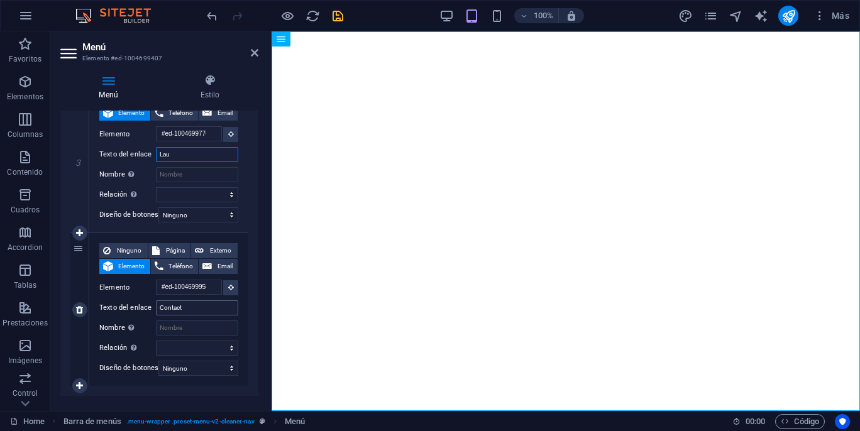
scroll to position [515, 0]
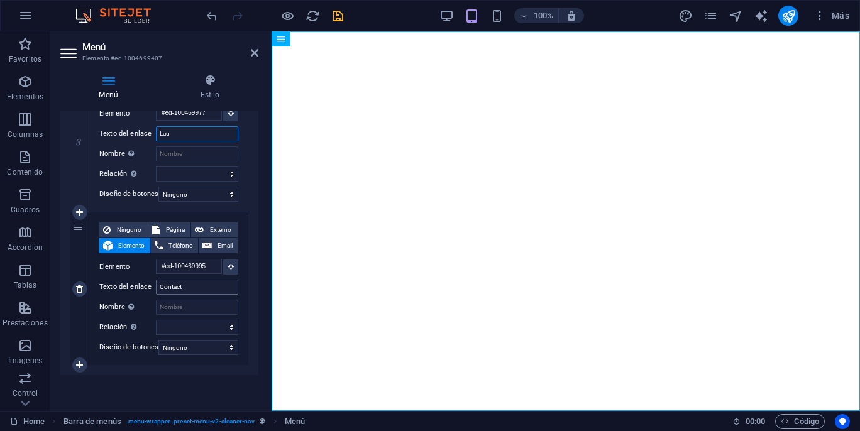
type input "Lau"
click at [194, 280] on input "Contact" at bounding box center [197, 287] width 82 height 15
type input "Contacto"
select select
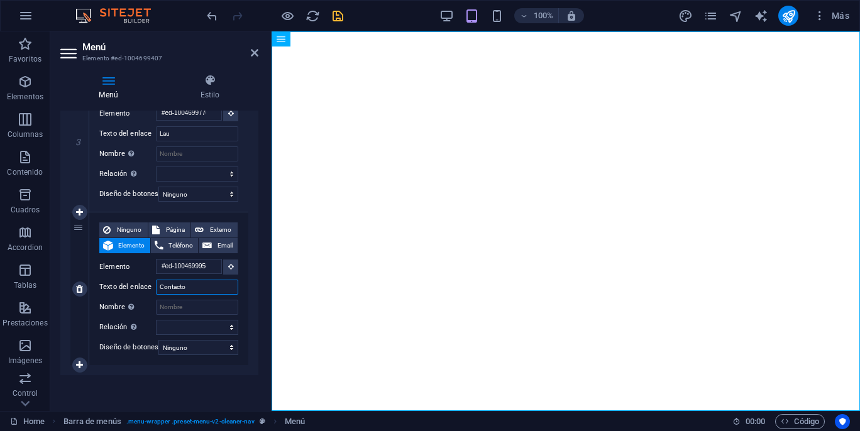
select select
type input "Contacto"
click at [257, 53] on icon at bounding box center [255, 53] width 8 height 10
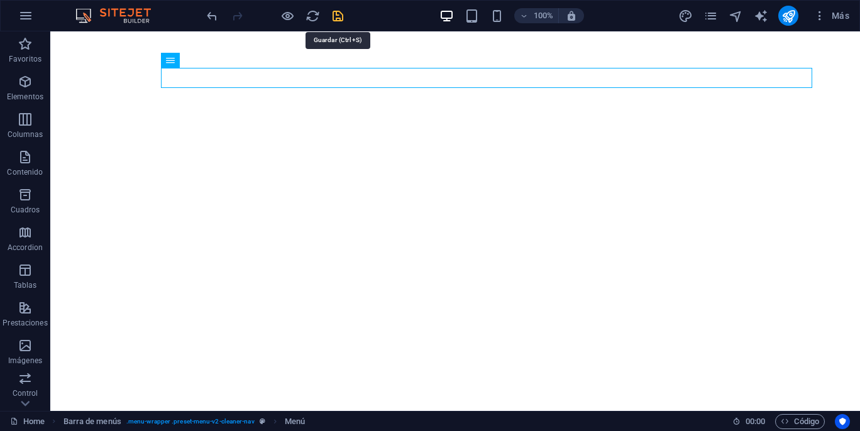
click at [336, 19] on icon "save" at bounding box center [338, 16] width 14 height 14
